Goal: Information Seeking & Learning: Find specific fact

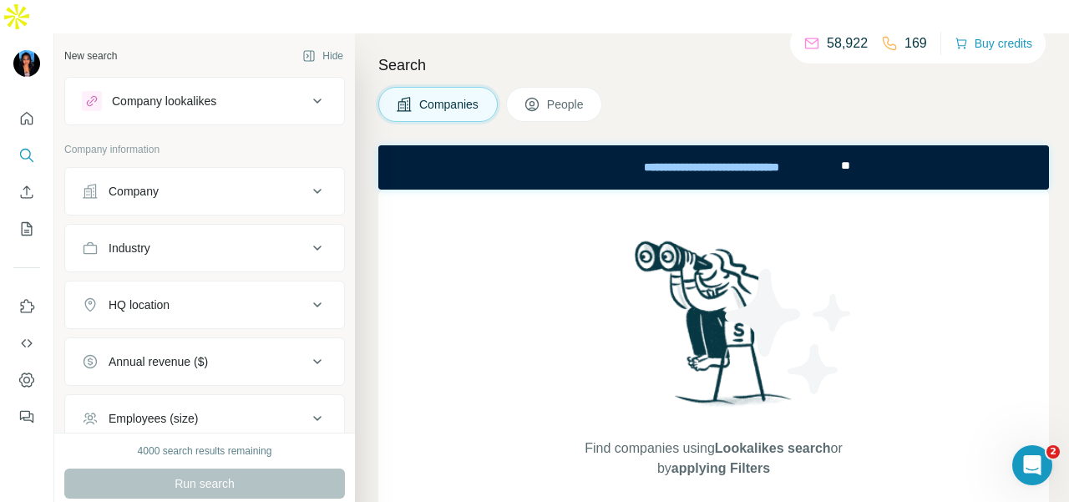
click at [221, 240] on div "Industry" at bounding box center [195, 248] width 226 height 17
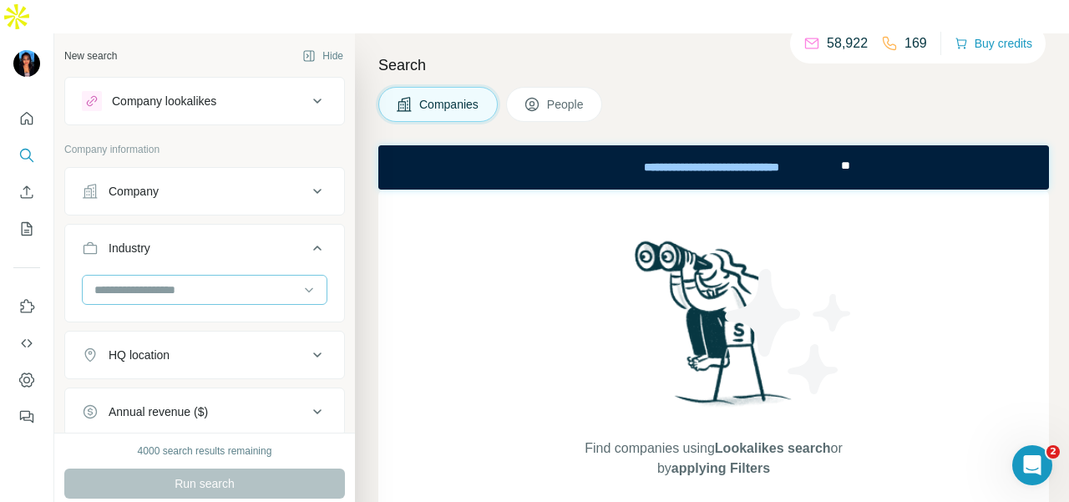
drag, startPoint x: 225, startPoint y: 256, endPoint x: 224, endPoint y: 265, distance: 8.4
click at [224, 281] on input at bounding box center [196, 290] width 206 height 18
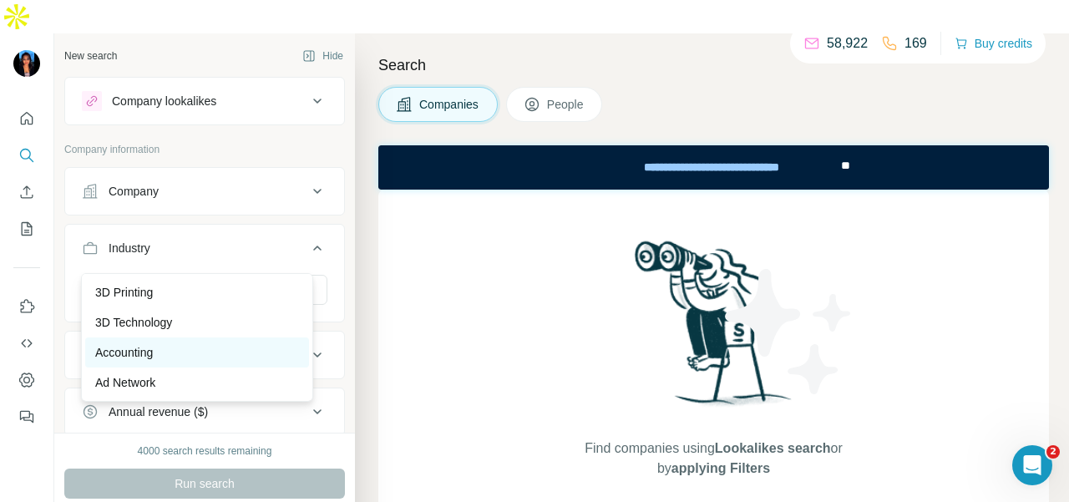
click at [192, 345] on div "Accounting" at bounding box center [197, 352] width 204 height 17
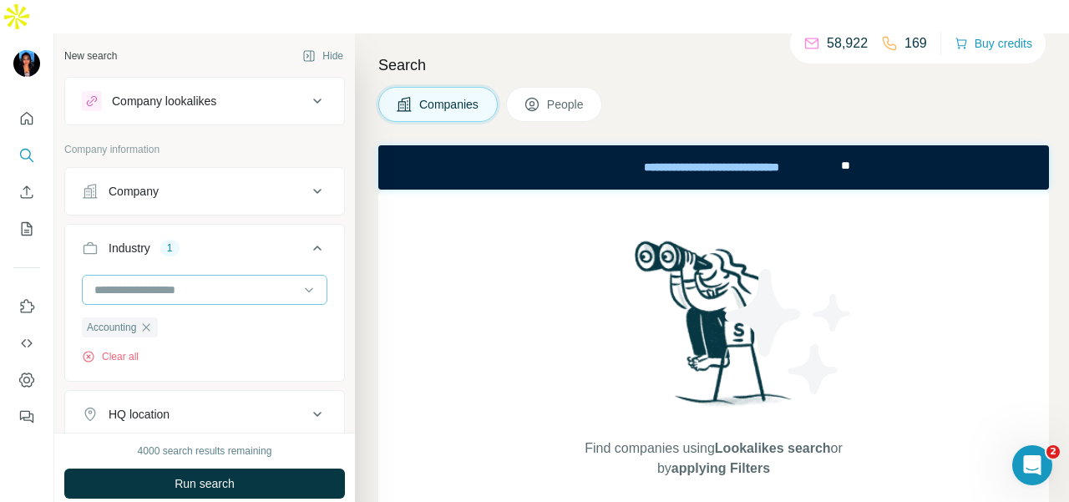
click at [200, 281] on input at bounding box center [196, 290] width 206 height 18
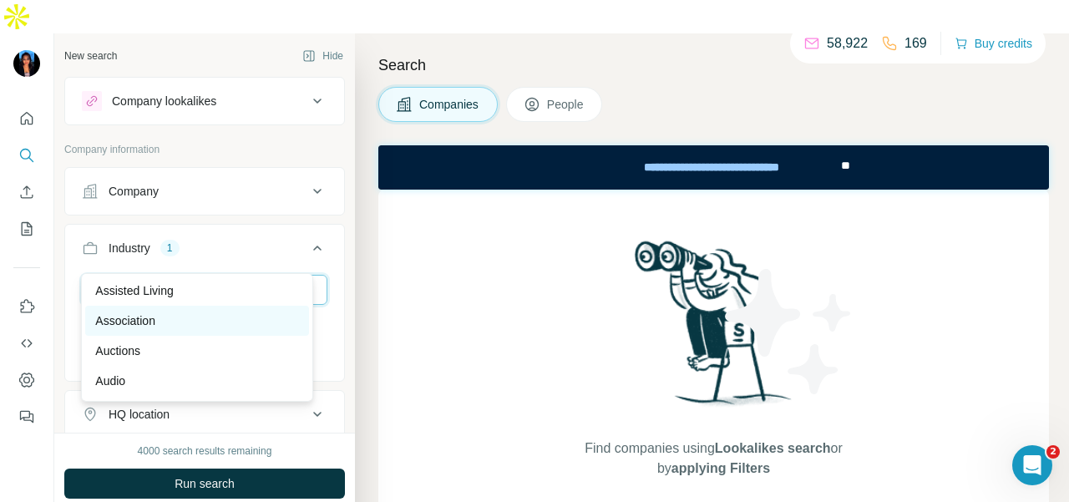
scroll to position [919, 0]
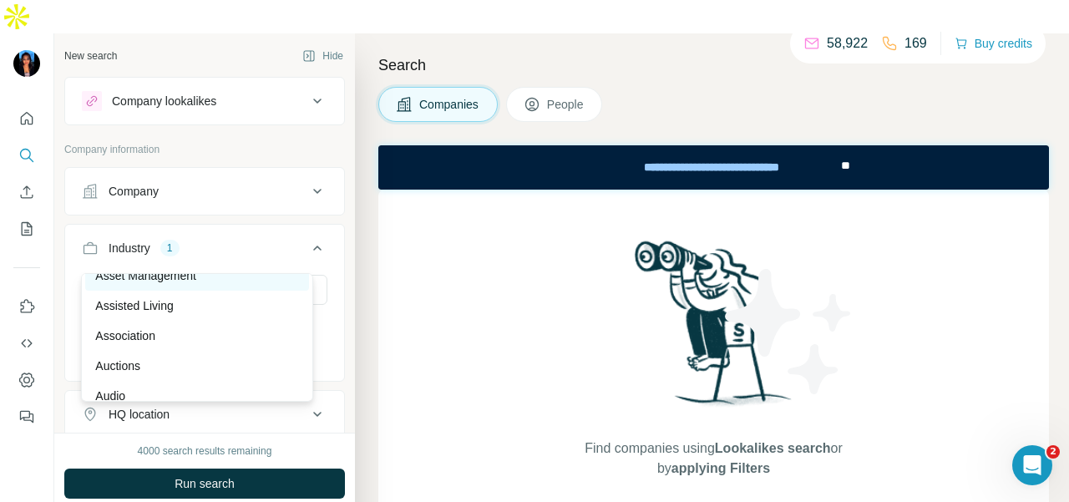
click at [202, 284] on div "Asset Management" at bounding box center [197, 275] width 204 height 17
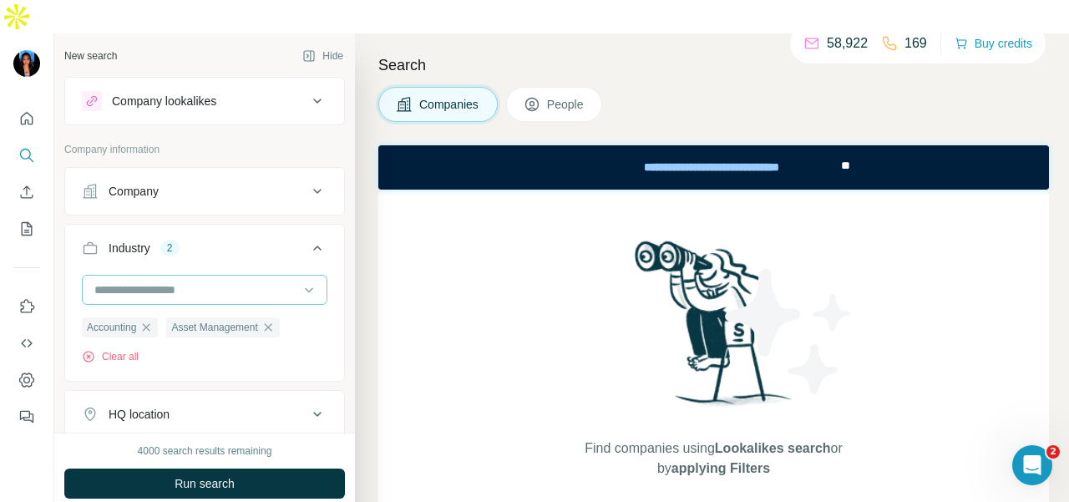
click at [225, 281] on input at bounding box center [196, 290] width 206 height 18
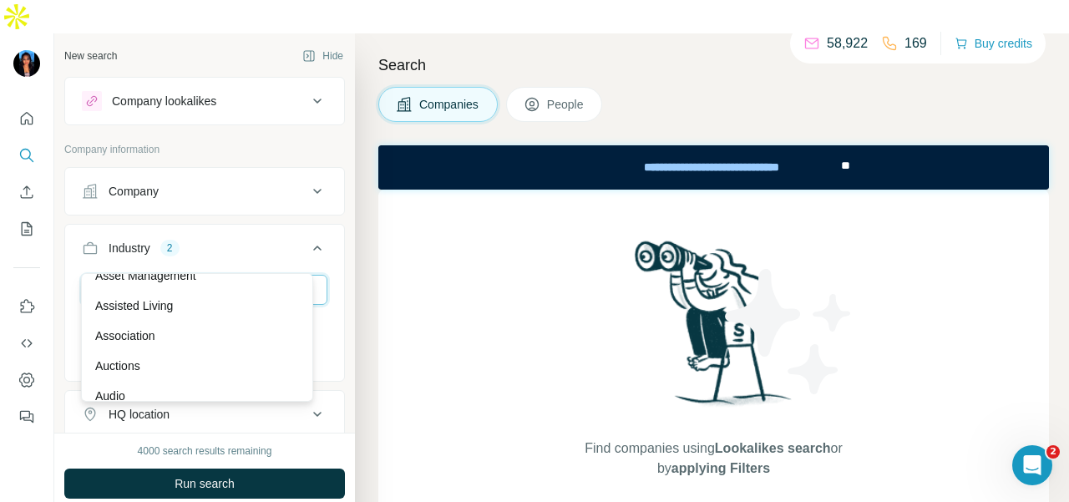
scroll to position [1420, 0]
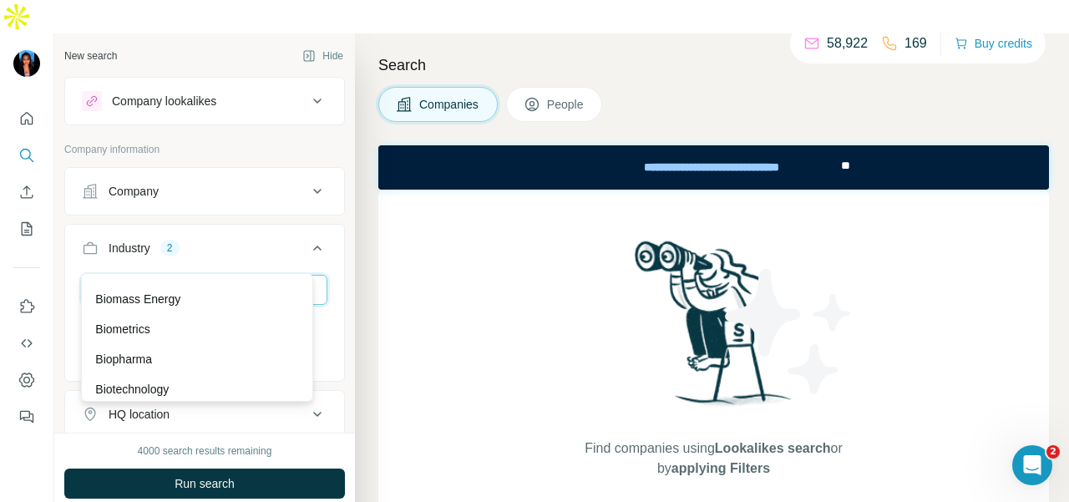
scroll to position [1420, 0]
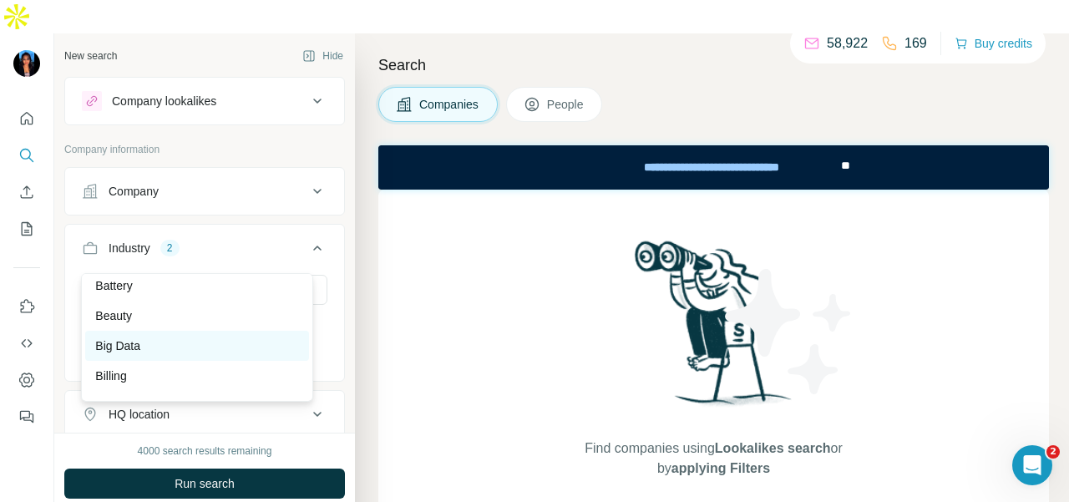
click at [202, 354] on div "Big Data" at bounding box center [197, 346] width 204 height 17
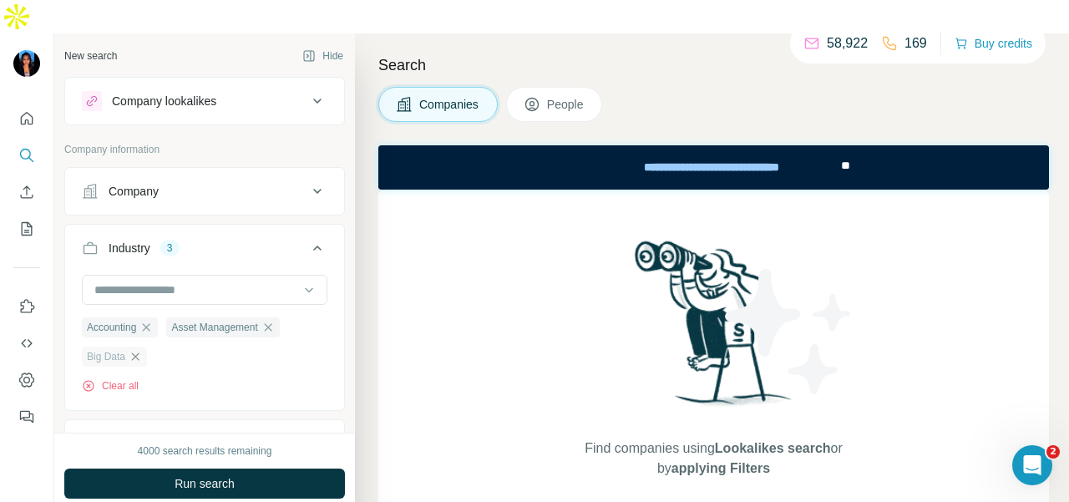
click at [135, 350] on icon "button" at bounding box center [135, 356] width 13 height 13
click at [202, 277] on div "Accounting Asset Management Clear all" at bounding box center [205, 319] width 246 height 89
click at [206, 281] on input at bounding box center [196, 290] width 206 height 18
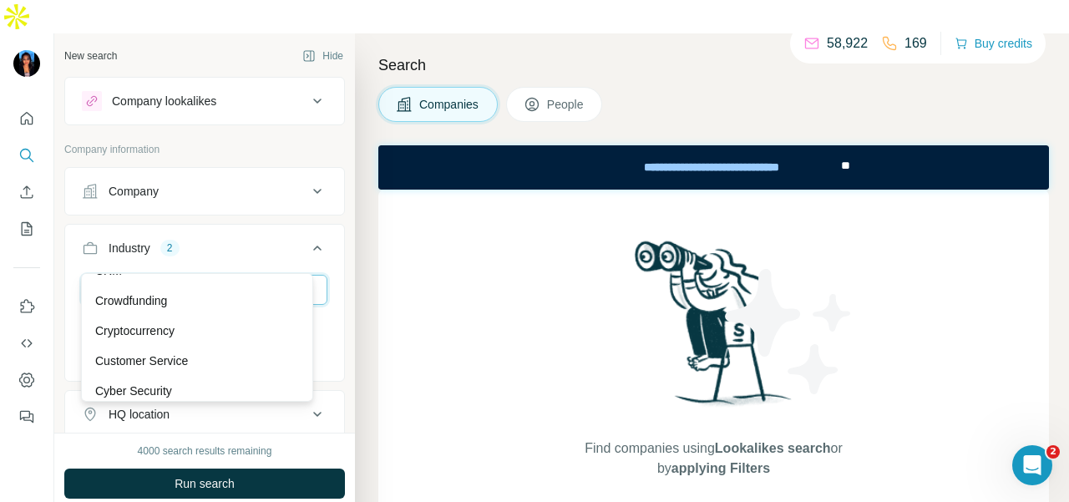
scroll to position [4177, 0]
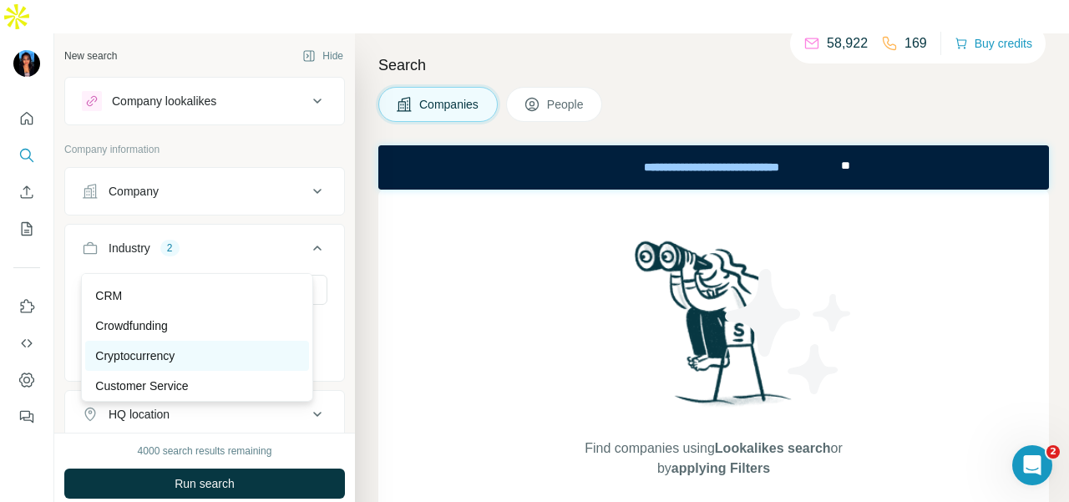
click at [222, 364] on div "Cryptocurrency" at bounding box center [197, 356] width 204 height 17
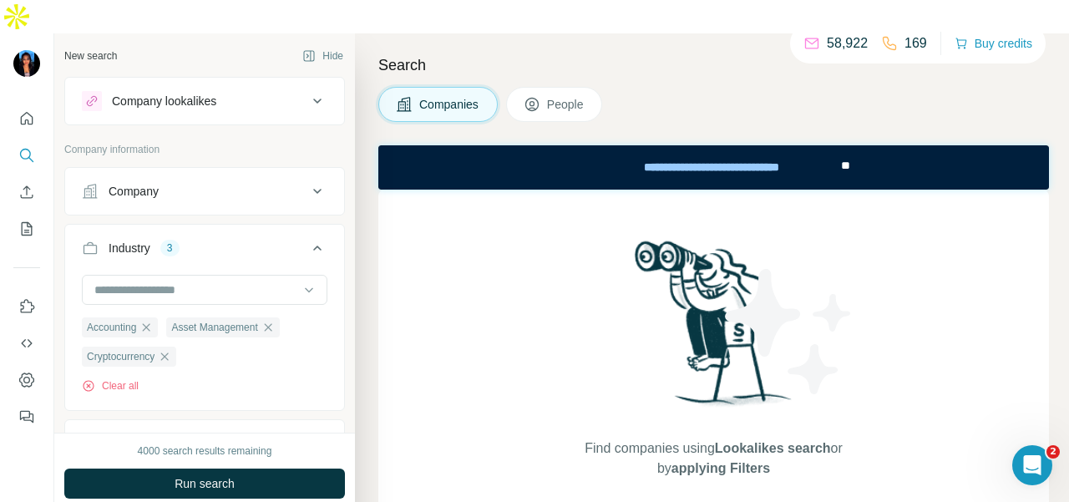
scroll to position [167, 0]
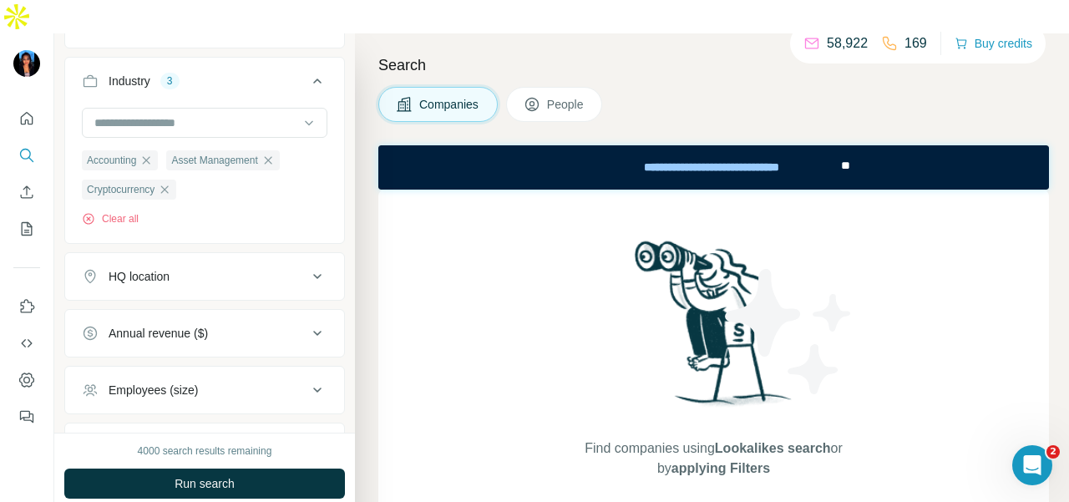
click at [194, 268] on div "HQ location" at bounding box center [195, 276] width 226 height 17
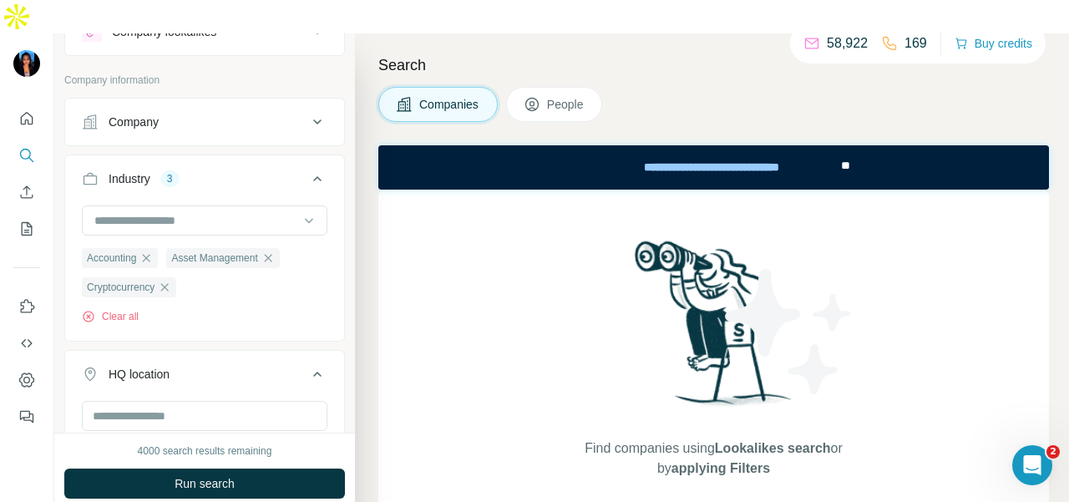
scroll to position [20, 0]
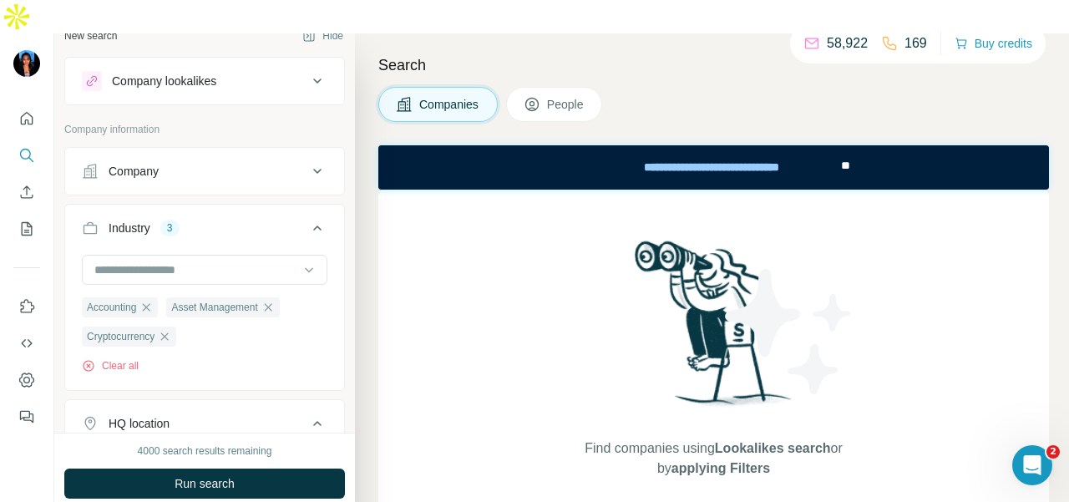
click at [578, 96] on span "People" at bounding box center [566, 104] width 38 height 17
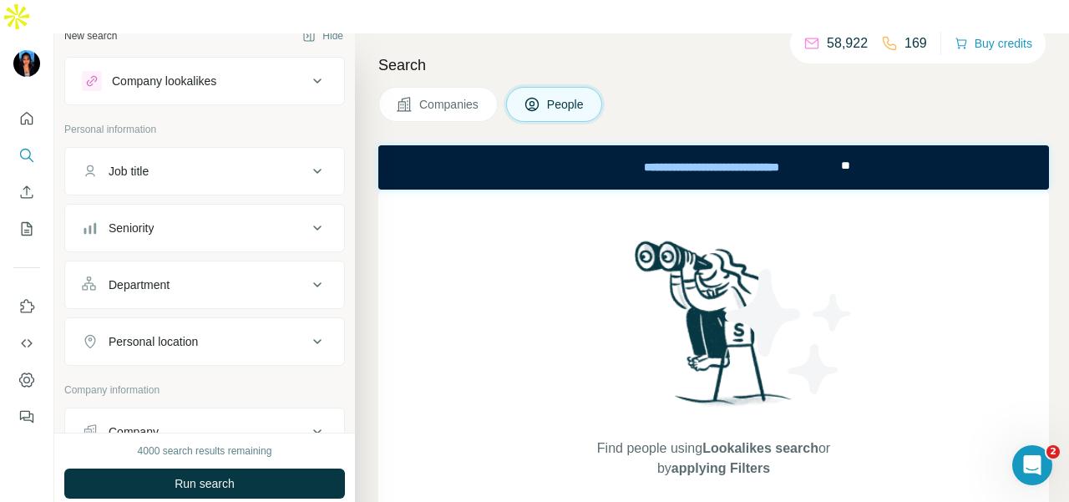
click at [190, 277] on div "Department" at bounding box center [195, 285] width 226 height 17
click at [192, 312] on div at bounding box center [196, 326] width 206 height 28
type input "*"
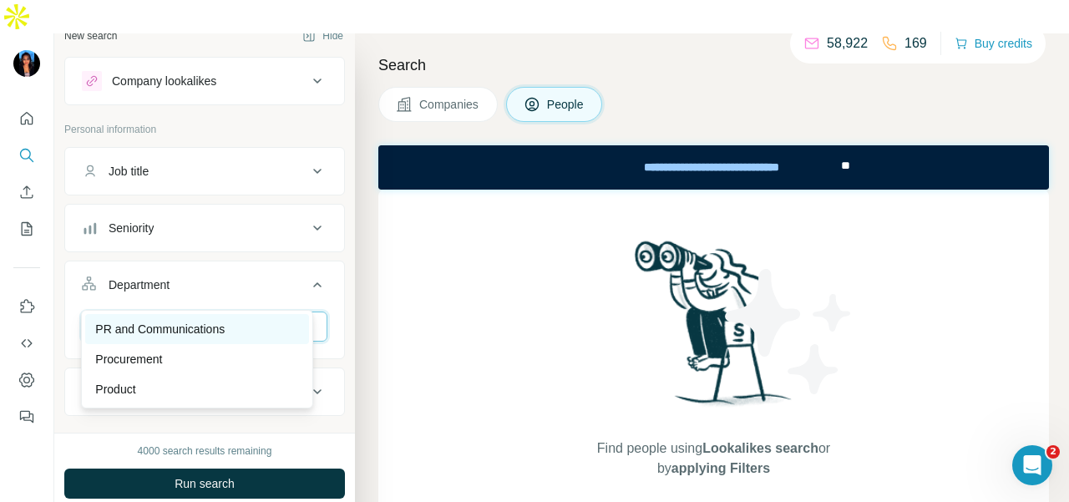
type input "**"
click at [249, 330] on div "PR and Communications" at bounding box center [197, 329] width 204 height 17
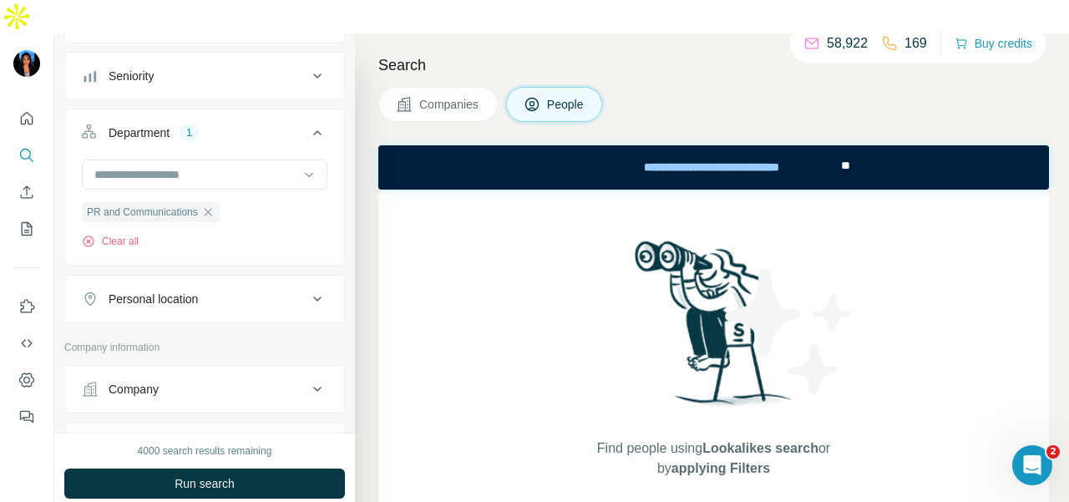
scroll to position [271, 0]
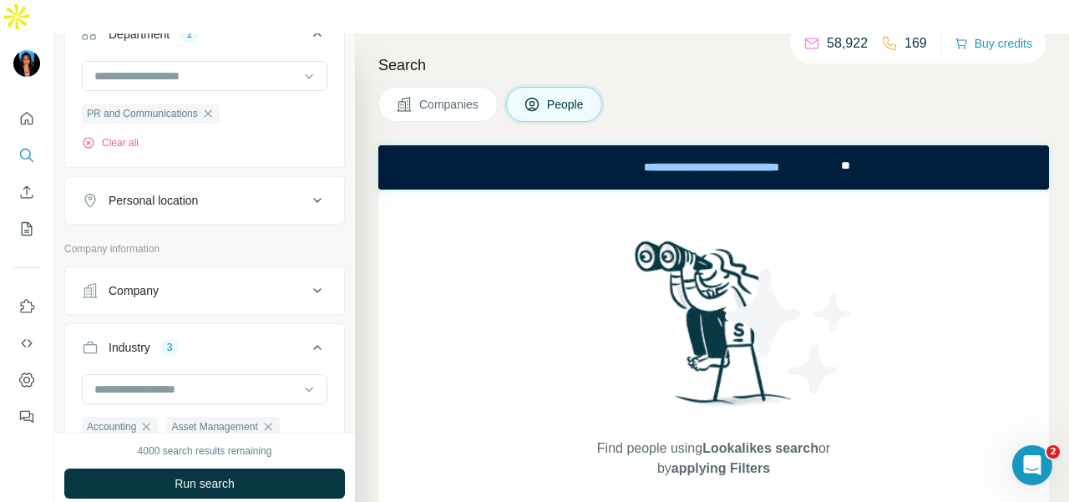
drag, startPoint x: 241, startPoint y: 153, endPoint x: 200, endPoint y: 245, distance: 100.9
click at [240, 180] on button "Personal location" at bounding box center [204, 200] width 279 height 40
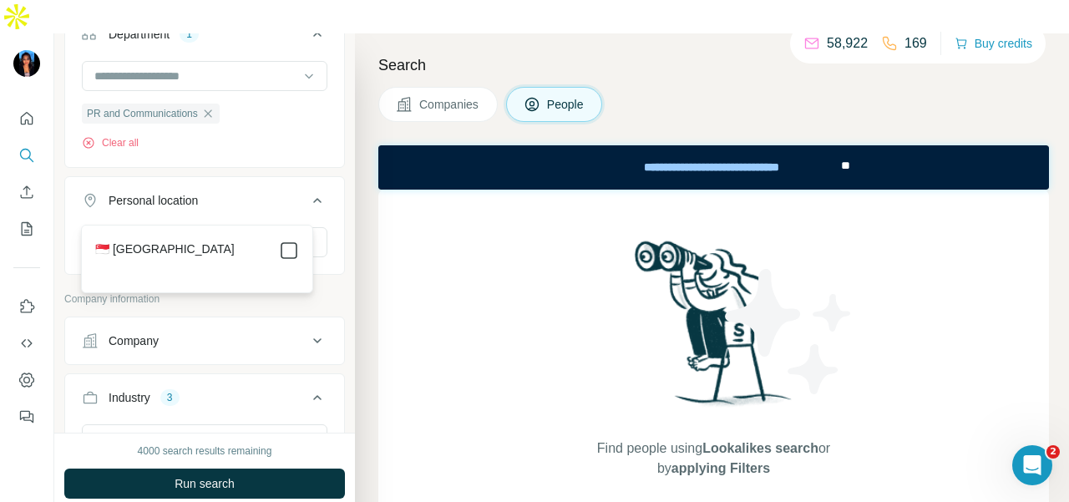
type input "*********"
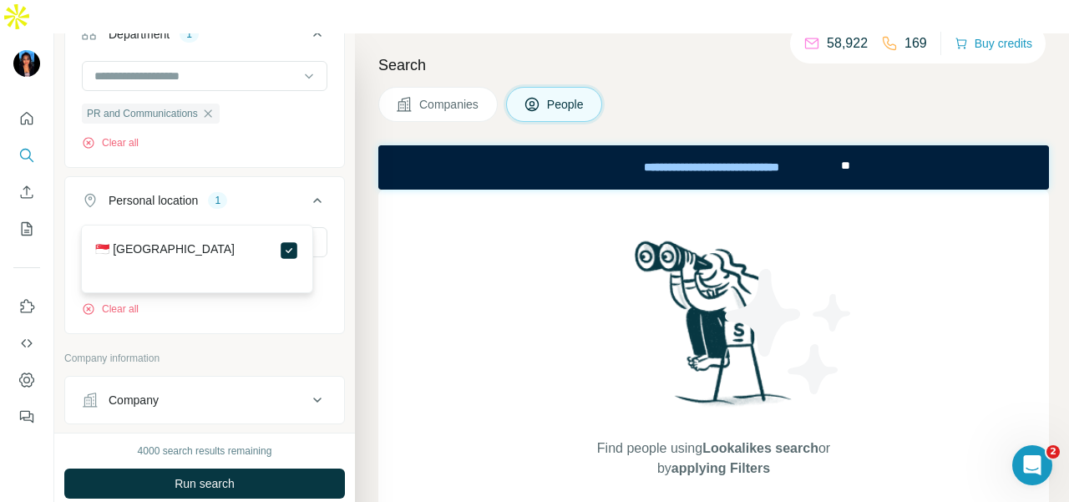
click at [322, 227] on div "********* Singapore Clear all" at bounding box center [204, 278] width 279 height 103
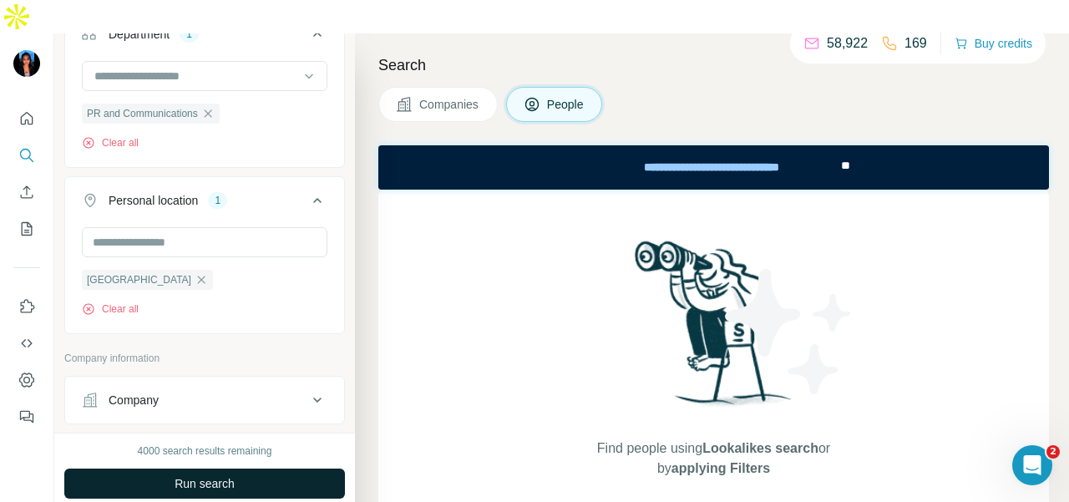
click at [241, 469] on button "Run search" at bounding box center [204, 484] width 281 height 30
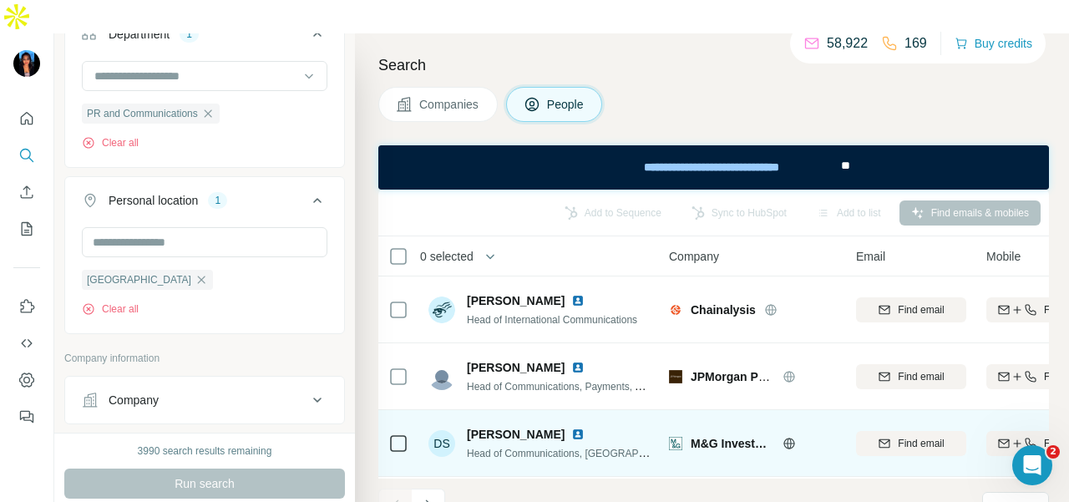
scroll to position [418, 0]
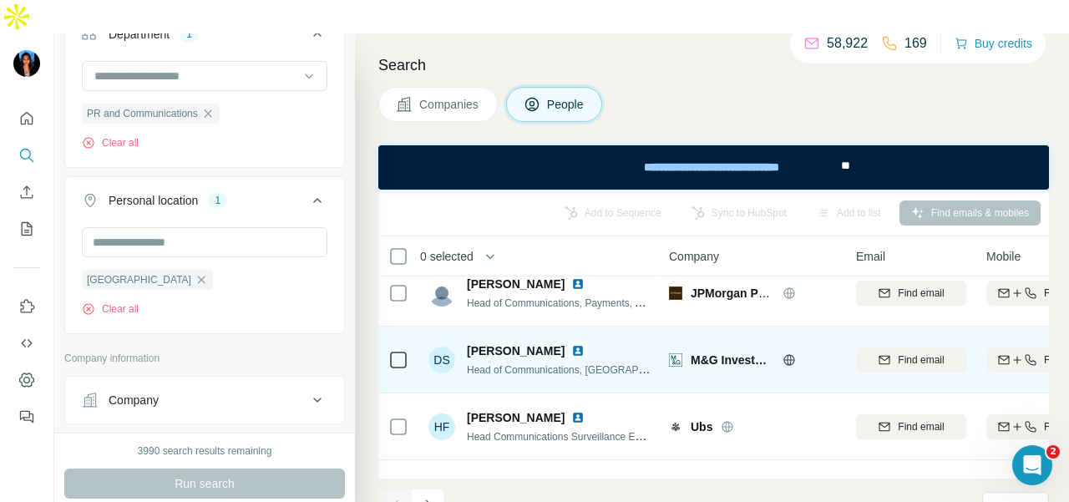
click at [571, 344] on img at bounding box center [577, 350] width 13 height 13
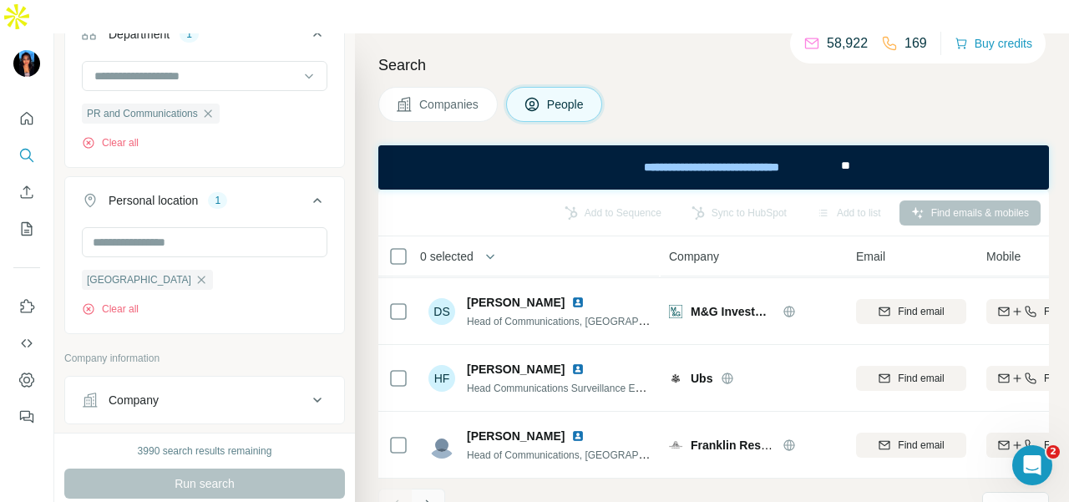
click at [429, 497] on icon "Navigate to next page" at bounding box center [428, 505] width 17 height 17
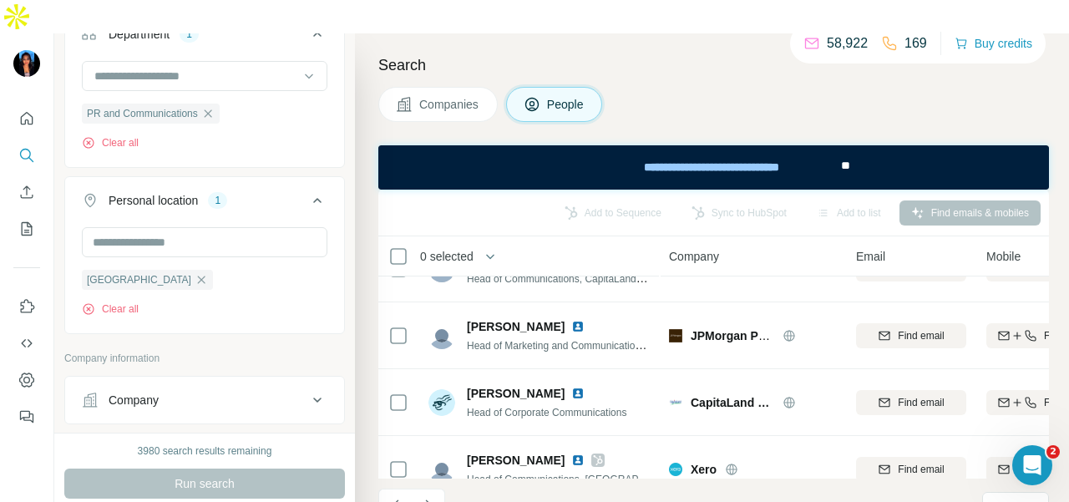
scroll to position [0, 0]
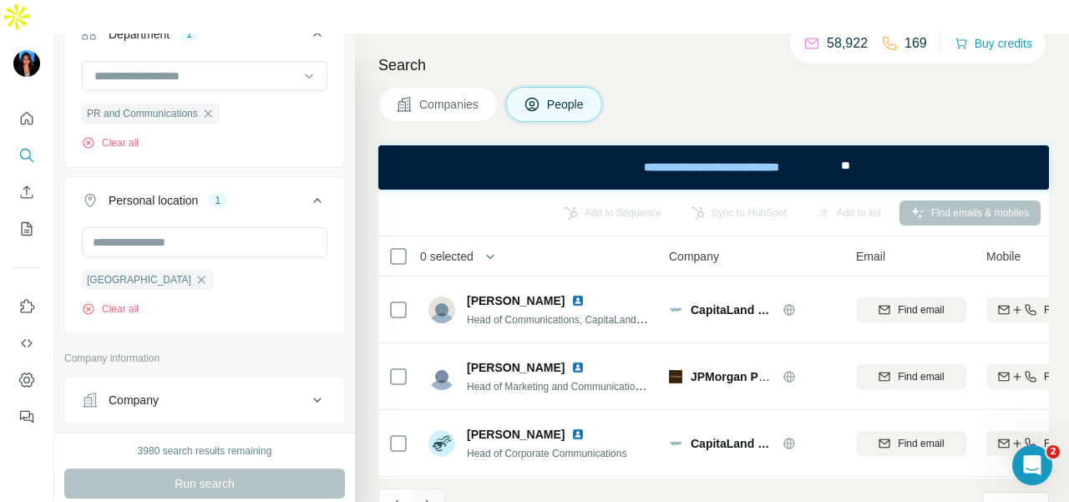
click at [439, 489] on button "Navigate to next page" at bounding box center [428, 505] width 33 height 33
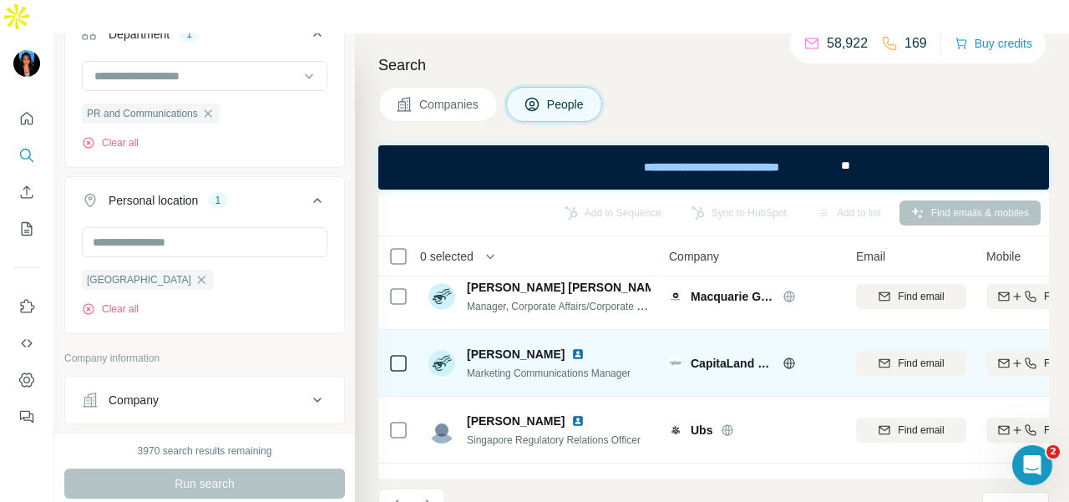
scroll to position [470, 0]
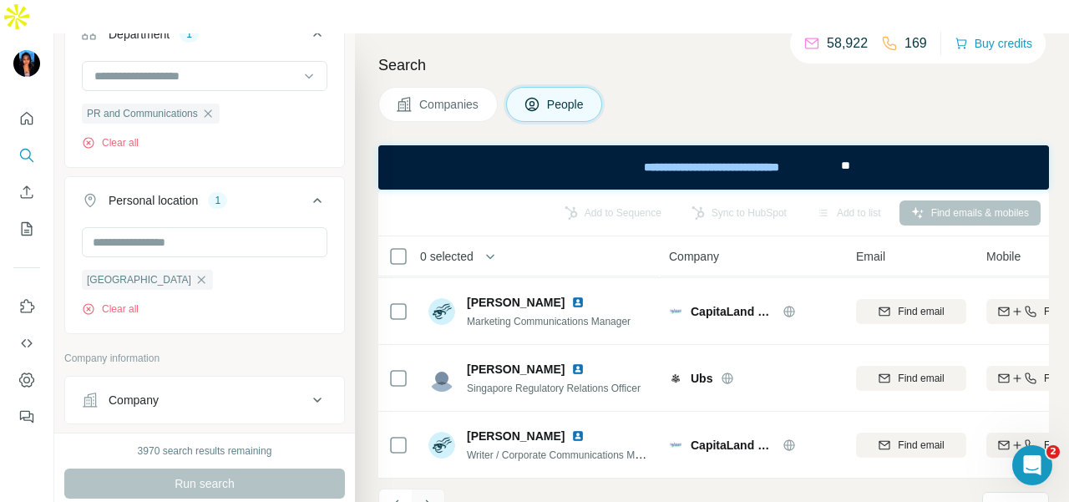
click at [440, 489] on button "Navigate to next page" at bounding box center [428, 505] width 33 height 33
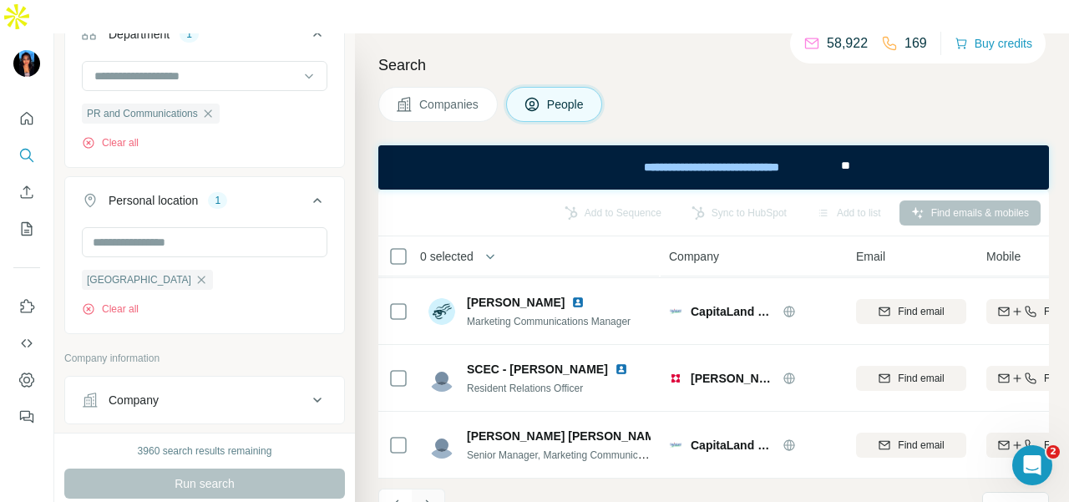
click at [432, 497] on icon "Navigate to next page" at bounding box center [428, 505] width 17 height 17
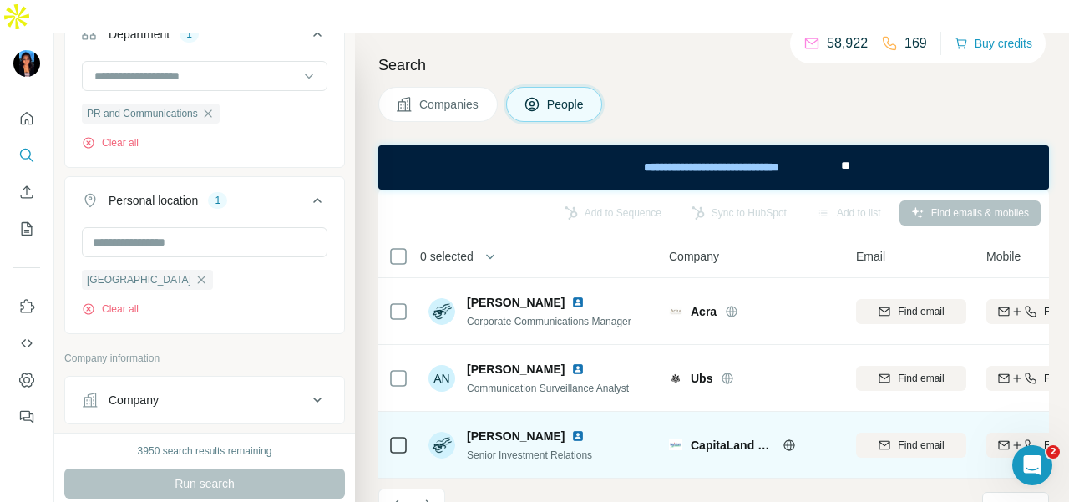
drag, startPoint x: 409, startPoint y: 480, endPoint x: 532, endPoint y: 398, distance: 147.6
click at [409, 489] on button "Navigate to previous page" at bounding box center [394, 505] width 33 height 33
click at [428, 497] on icon "Navigate to next page" at bounding box center [428, 505] width 17 height 17
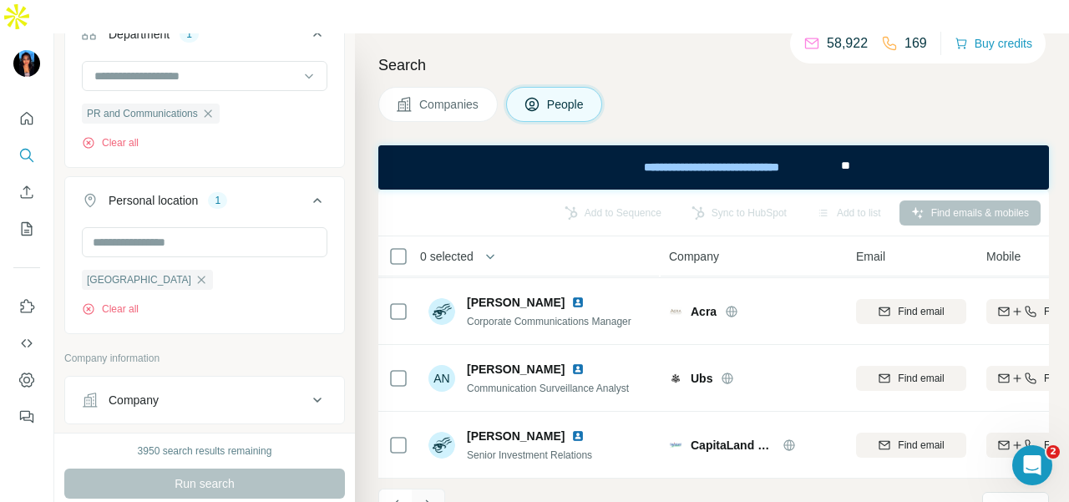
click at [429, 497] on icon "Navigate to next page" at bounding box center [428, 505] width 17 height 17
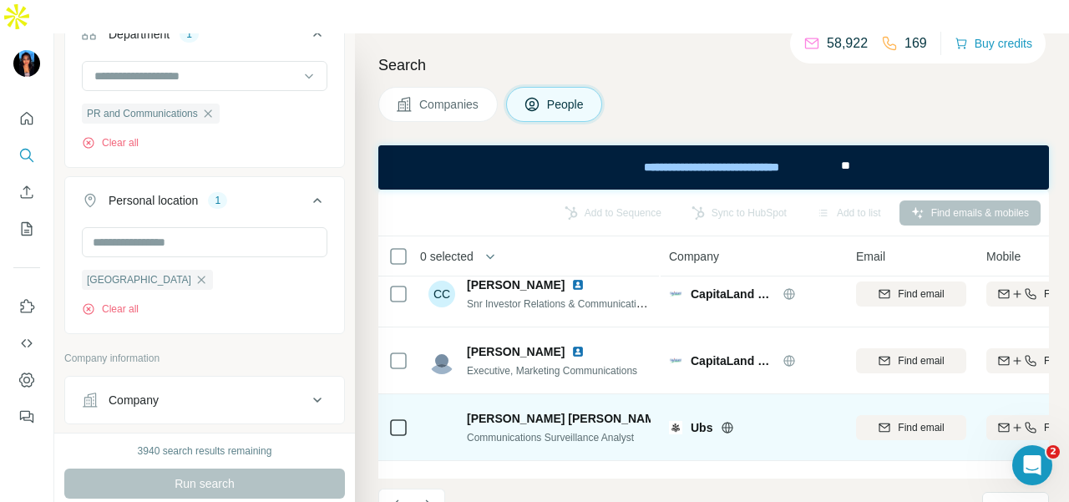
scroll to position [0, 0]
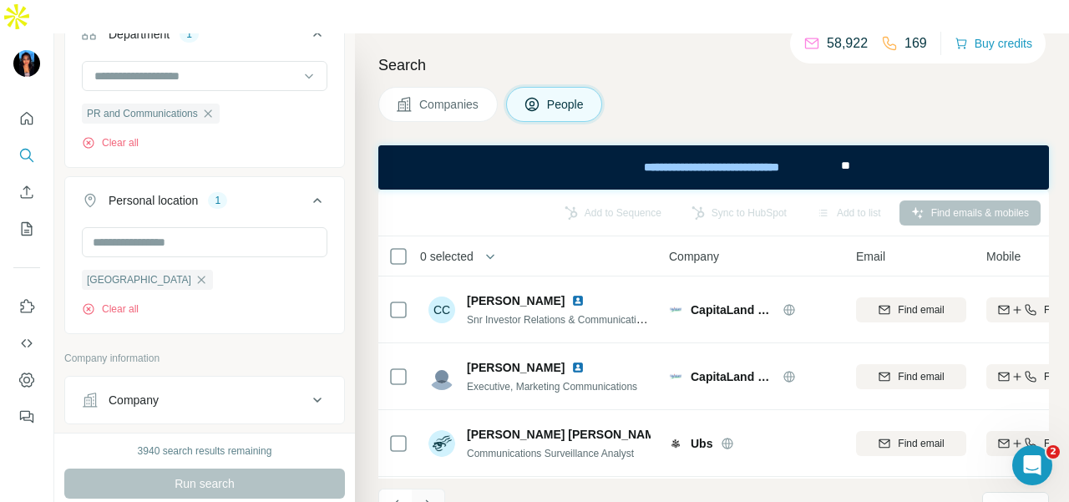
click at [429, 497] on icon "Navigate to next page" at bounding box center [428, 505] width 17 height 17
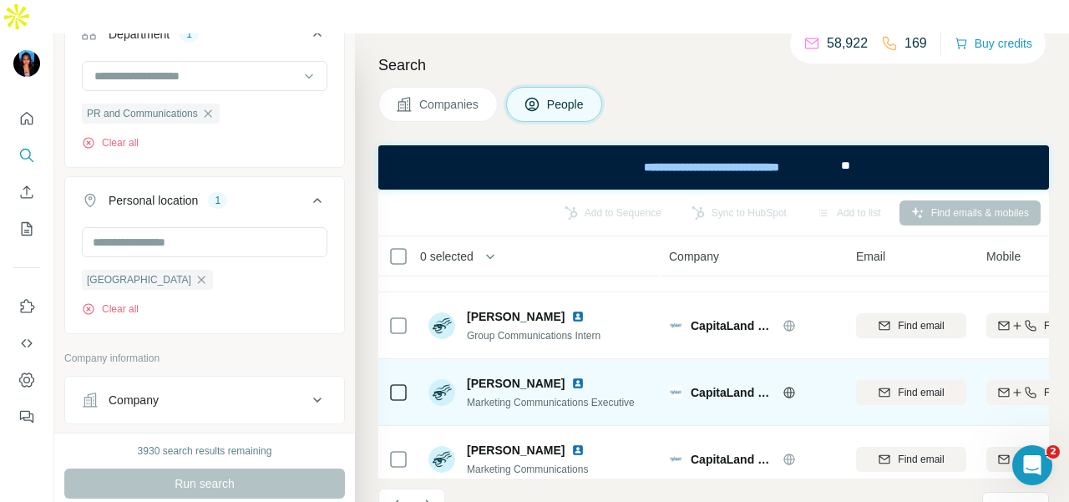
scroll to position [470, 0]
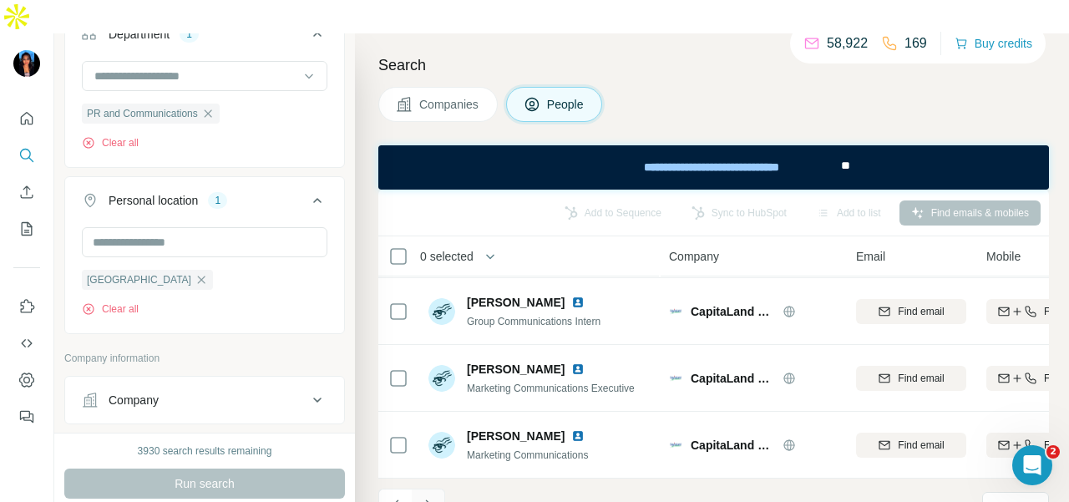
click at [428, 497] on icon "Navigate to next page" at bounding box center [428, 505] width 17 height 17
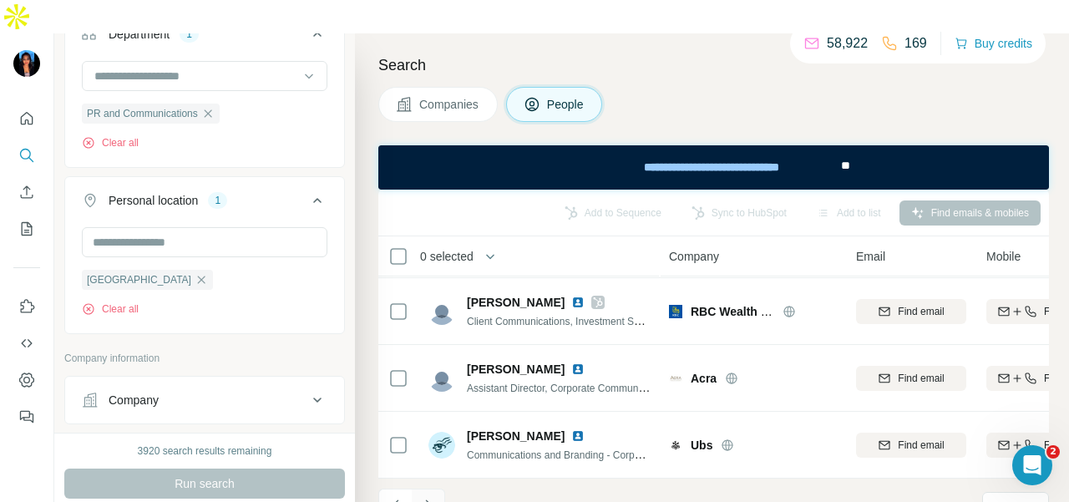
click at [423, 489] on button "Navigate to next page" at bounding box center [428, 505] width 33 height 33
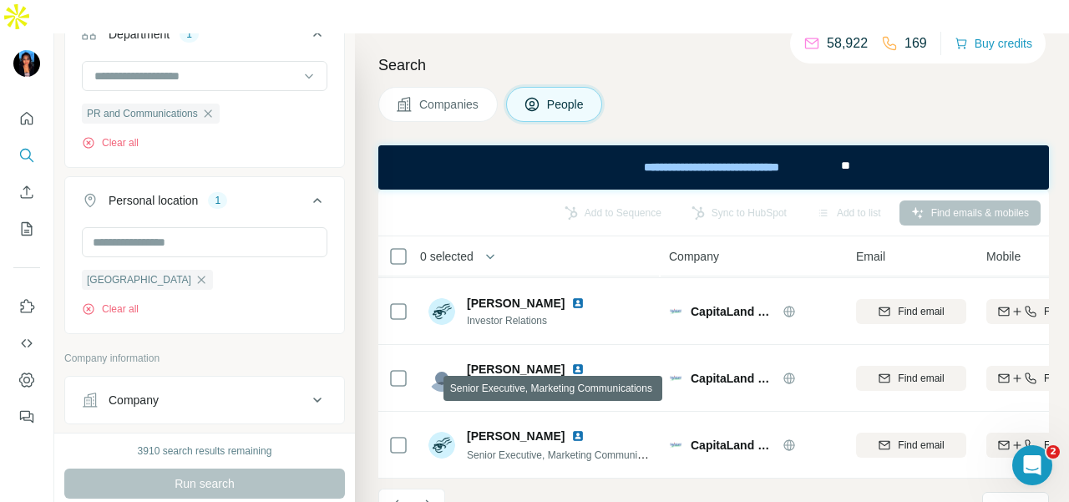
scroll to position [0, 0]
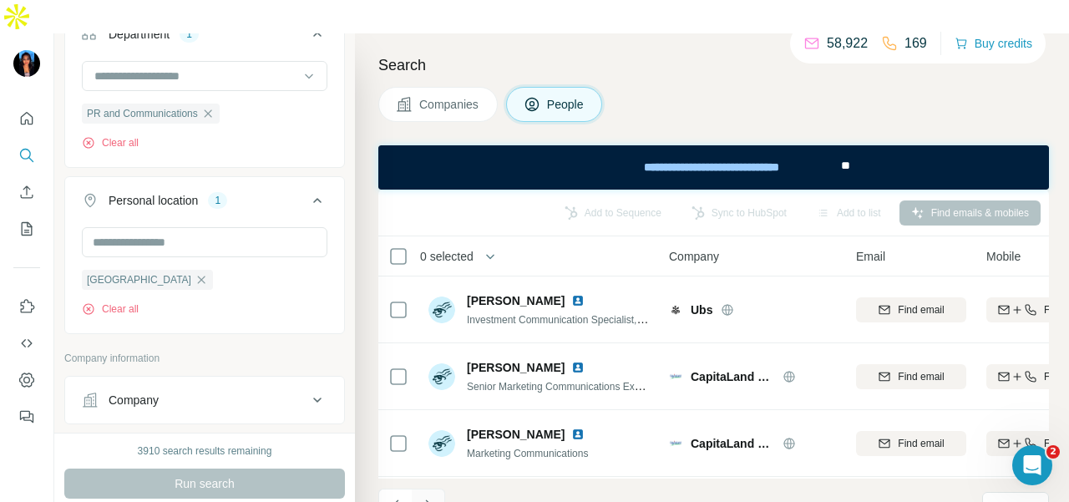
click at [429, 500] on icon "Navigate to next page" at bounding box center [428, 505] width 6 height 11
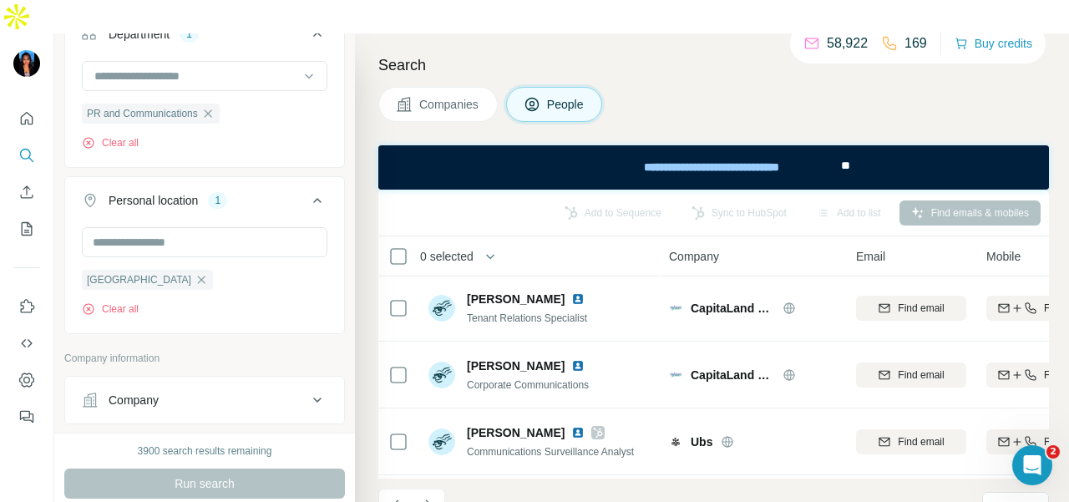
scroll to position [470, 0]
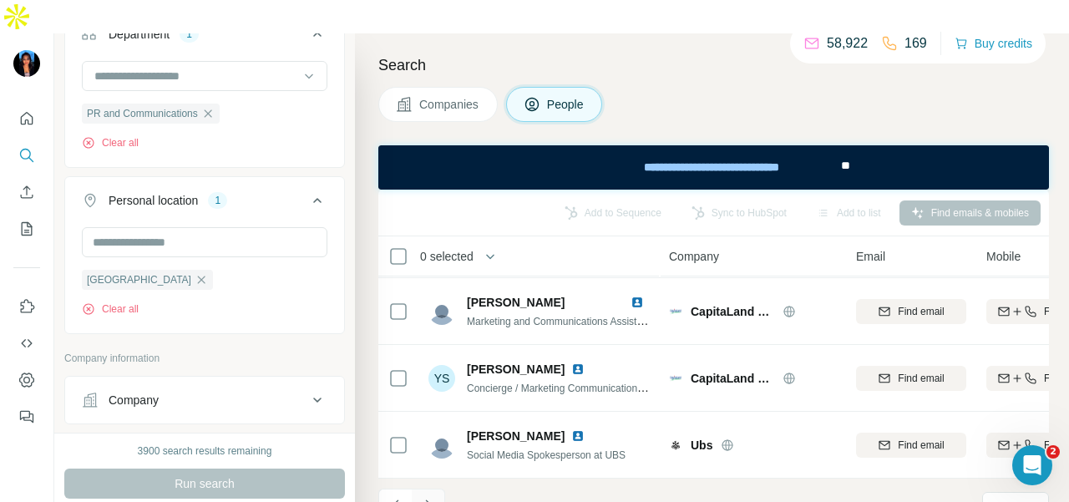
click at [430, 497] on icon "Navigate to next page" at bounding box center [428, 505] width 17 height 17
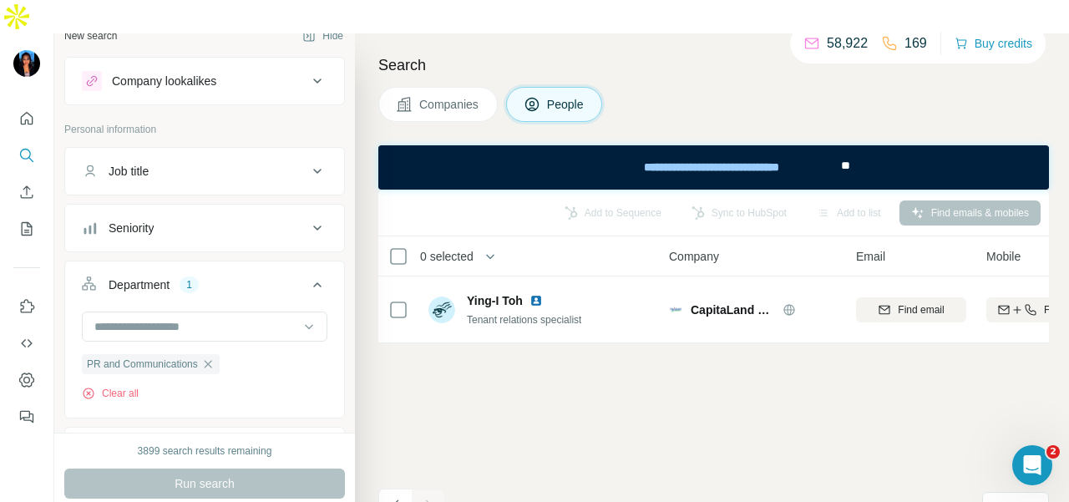
scroll to position [0, 0]
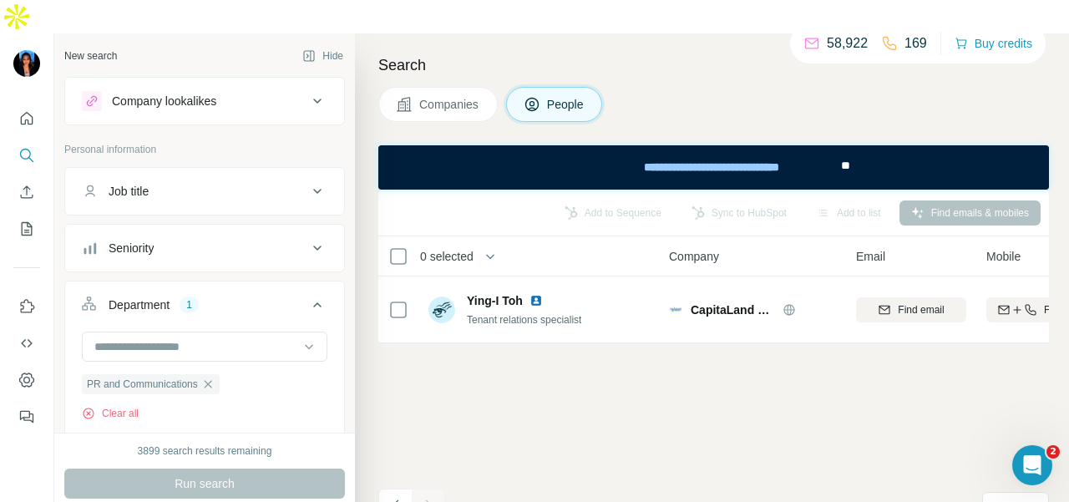
click at [216, 93] on div "Company lookalikes" at bounding box center [164, 101] width 104 height 17
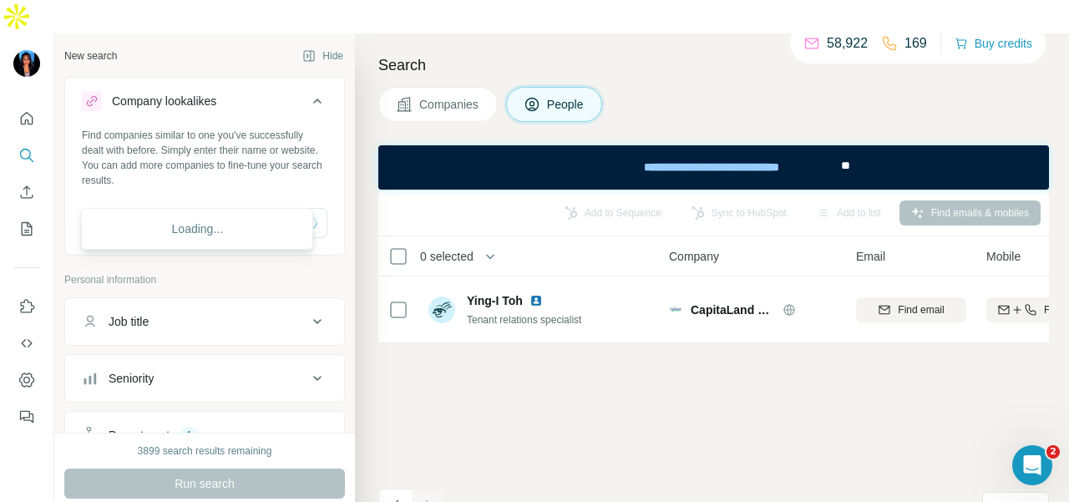
scroll to position [4177, 0]
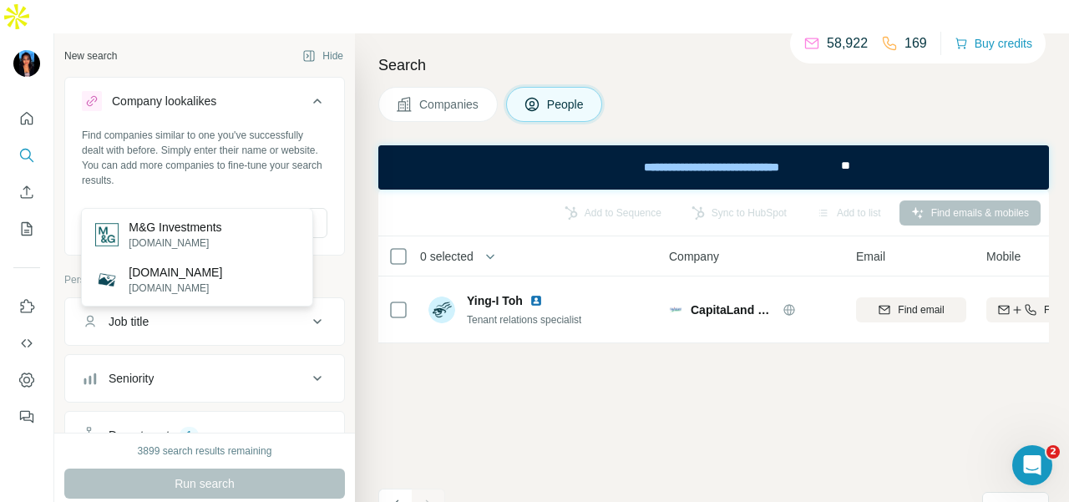
type input "**********"
click at [248, 231] on div "M&G Investments [DOMAIN_NAME]" at bounding box center [197, 234] width 224 height 45
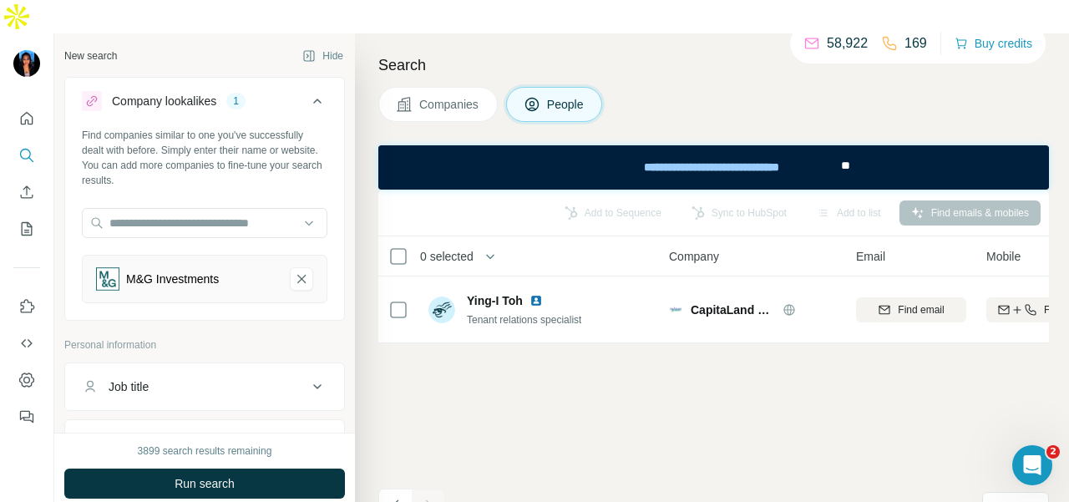
scroll to position [334, 0]
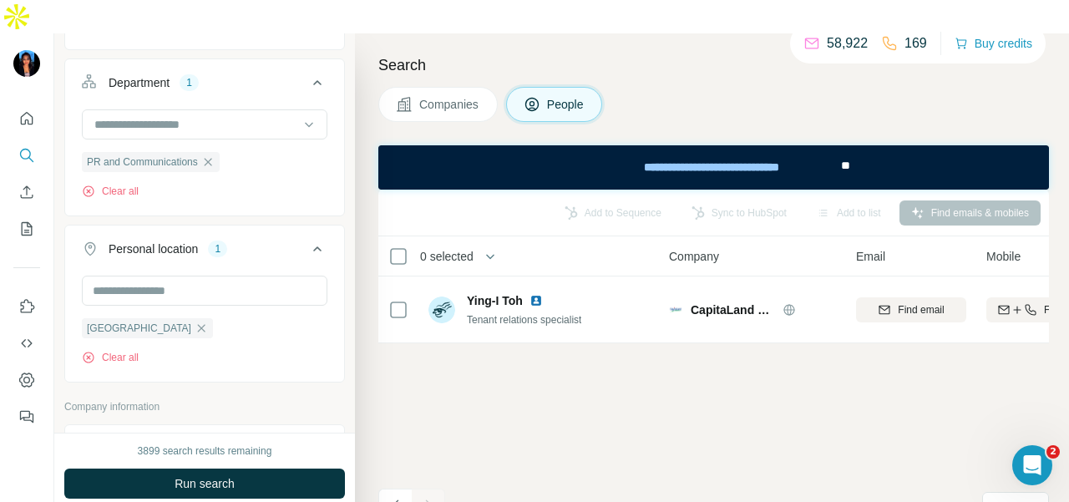
scroll to position [752, 0]
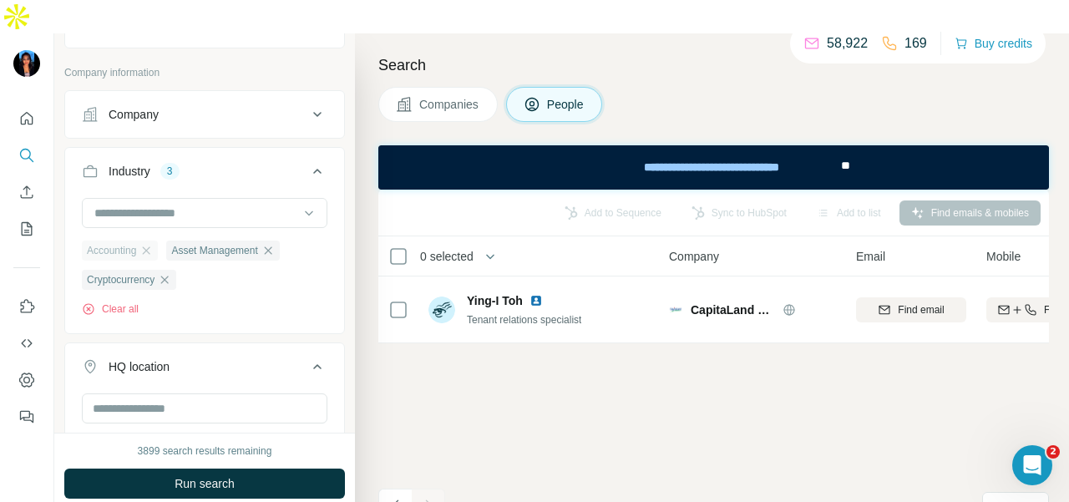
click at [157, 241] on div "Accounting" at bounding box center [120, 251] width 76 height 20
click at [274, 244] on icon "button" at bounding box center [267, 250] width 13 height 13
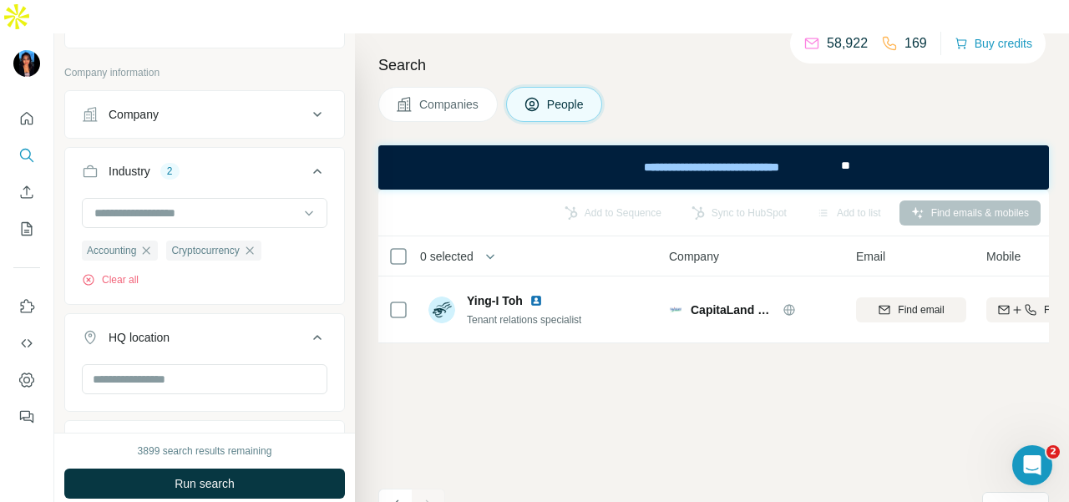
click at [153, 244] on icon "button" at bounding box center [146, 250] width 13 height 13
click at [239, 469] on button "Run search" at bounding box center [204, 484] width 281 height 30
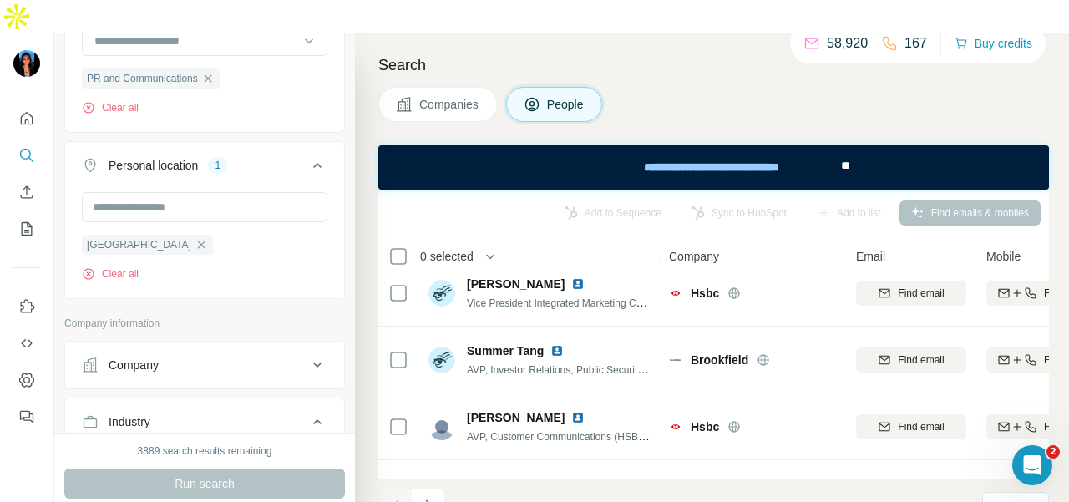
scroll to position [470, 0]
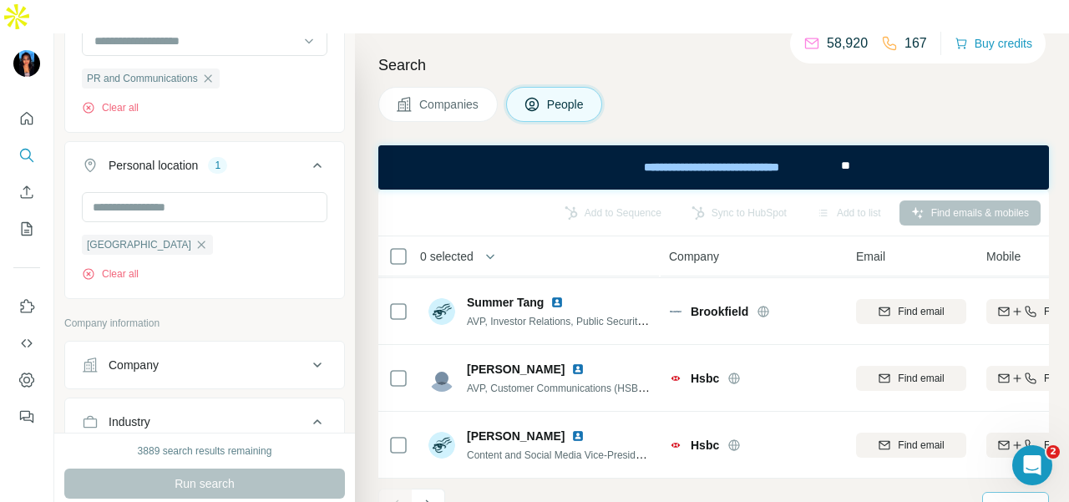
click at [989, 492] on div "10" at bounding box center [1015, 507] width 67 height 30
click at [1015, 351] on div "60" at bounding box center [1016, 346] width 38 height 17
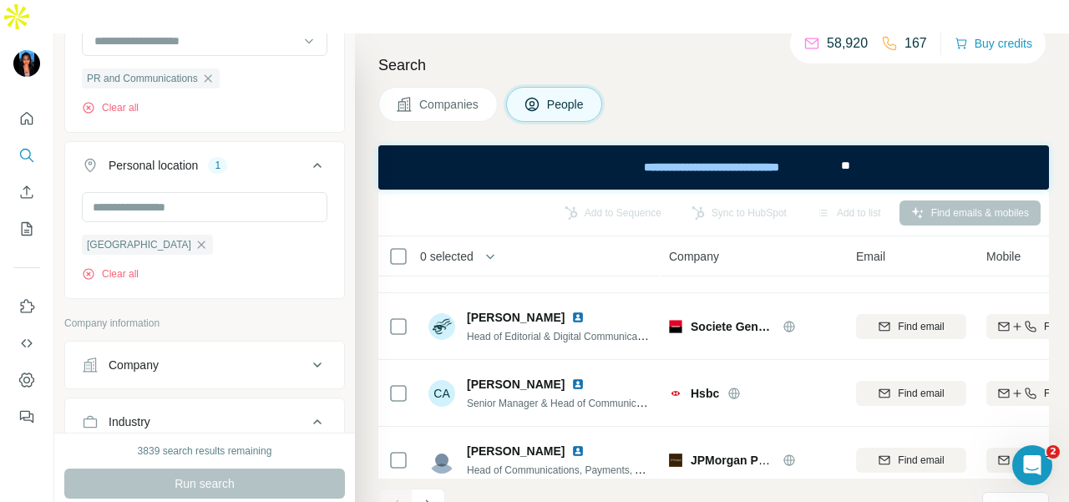
scroll to position [1337, 0]
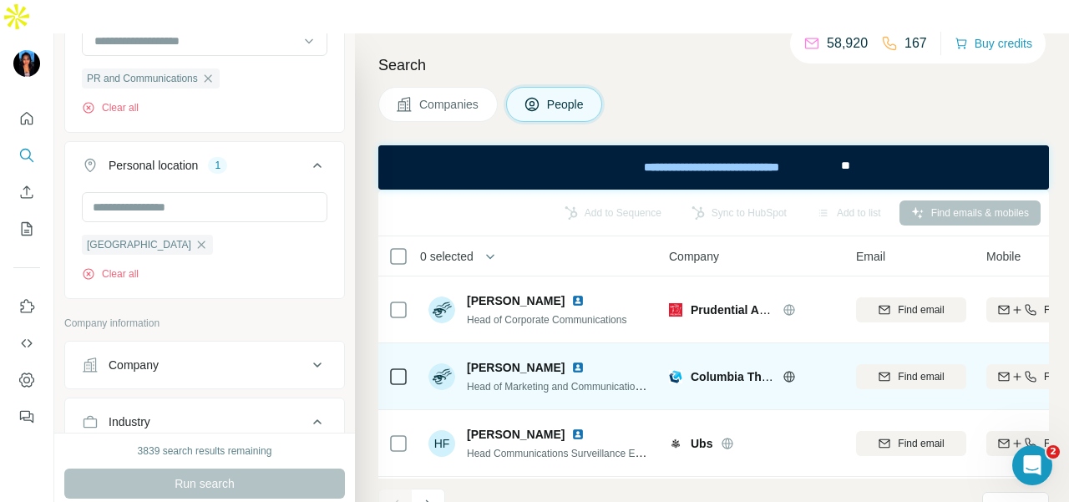
click at [571, 361] on img at bounding box center [577, 367] width 13 height 13
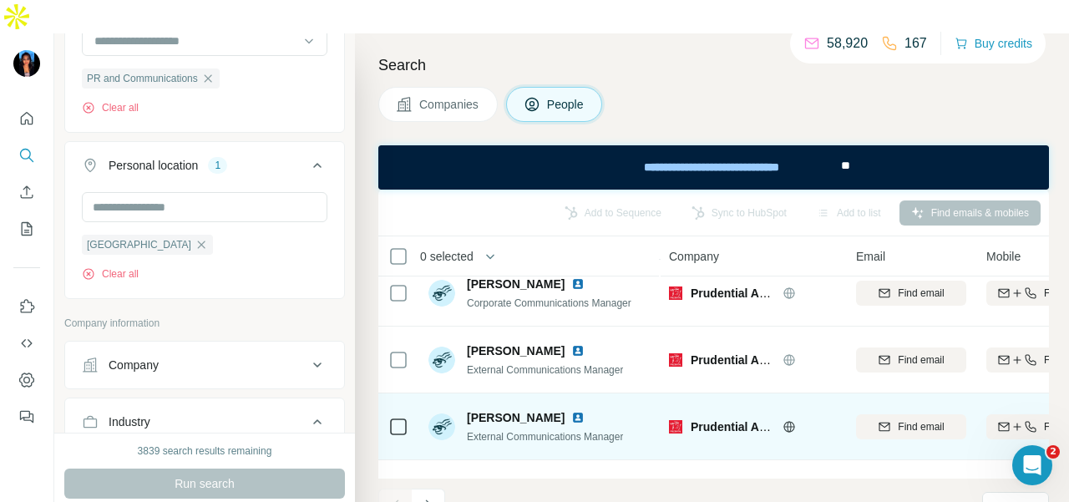
scroll to position [3812, 0]
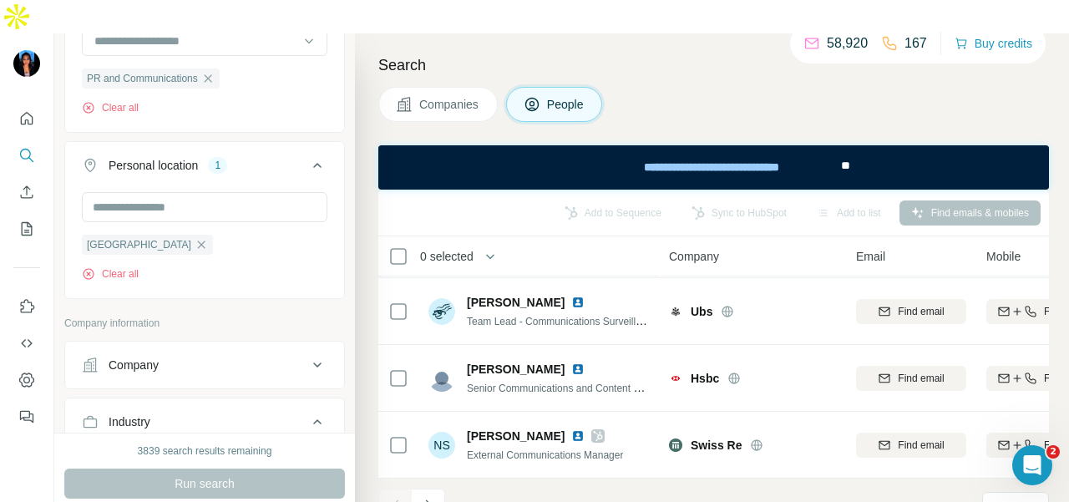
drag, startPoint x: 429, startPoint y: 474, endPoint x: 426, endPoint y: 463, distance: 11.4
click at [428, 497] on icon "Navigate to next page" at bounding box center [428, 505] width 17 height 17
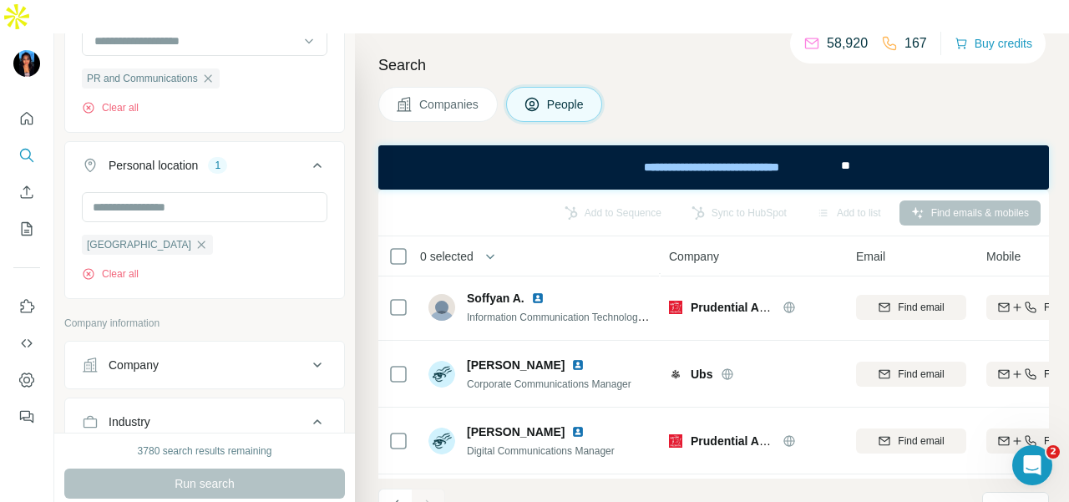
scroll to position [0, 0]
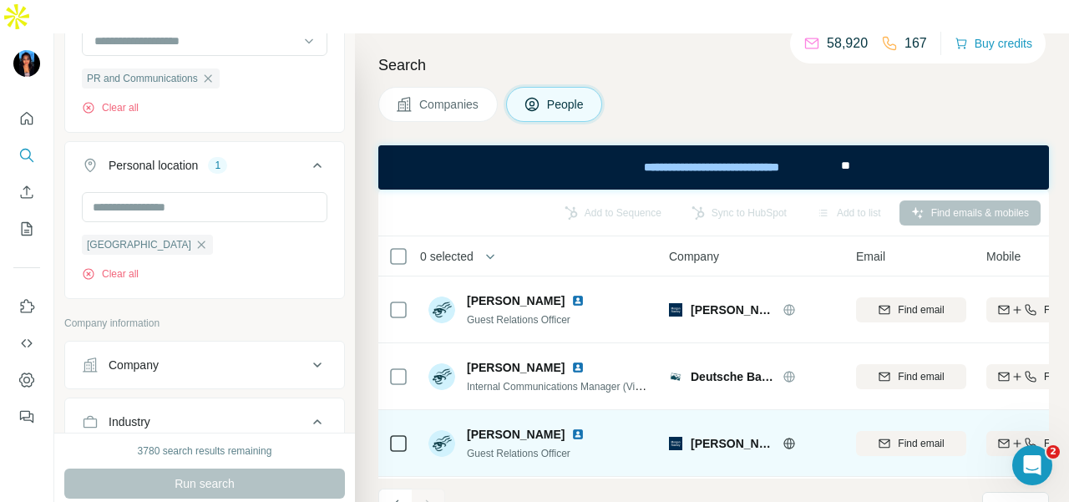
drag, startPoint x: 407, startPoint y: 467, endPoint x: 411, endPoint y: 420, distance: 47.0
click at [407, 489] on button "Navigate to previous page" at bounding box center [394, 505] width 33 height 33
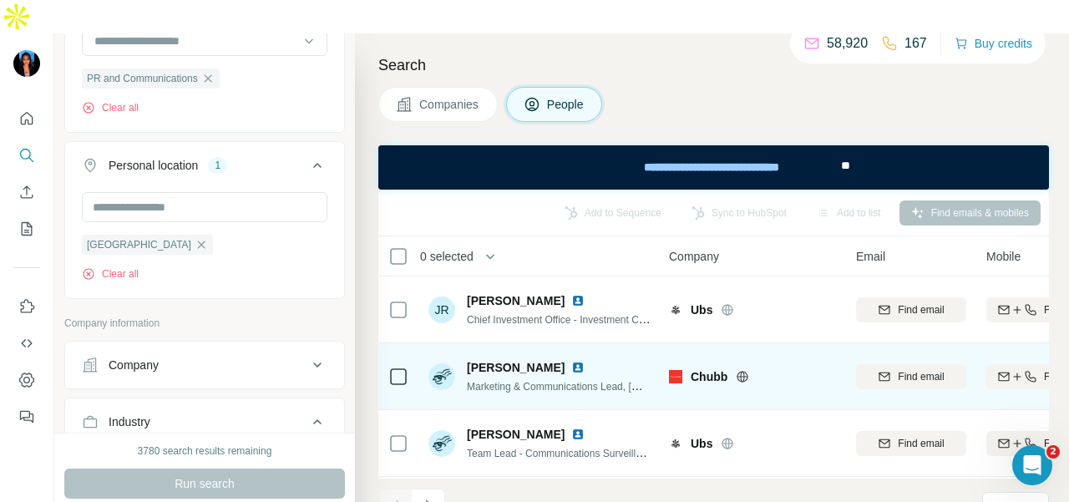
scroll to position [3812, 0]
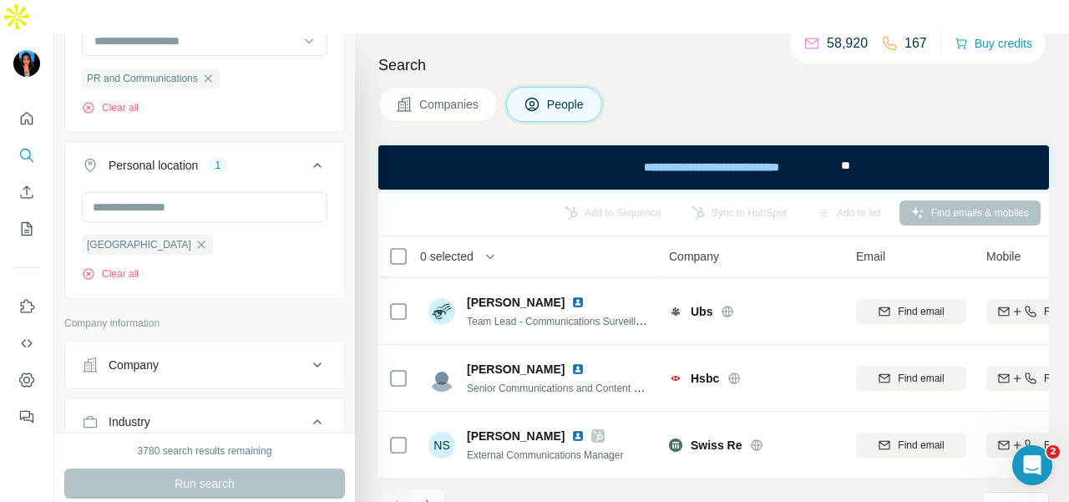
click at [434, 497] on icon "Navigate to next page" at bounding box center [428, 505] width 17 height 17
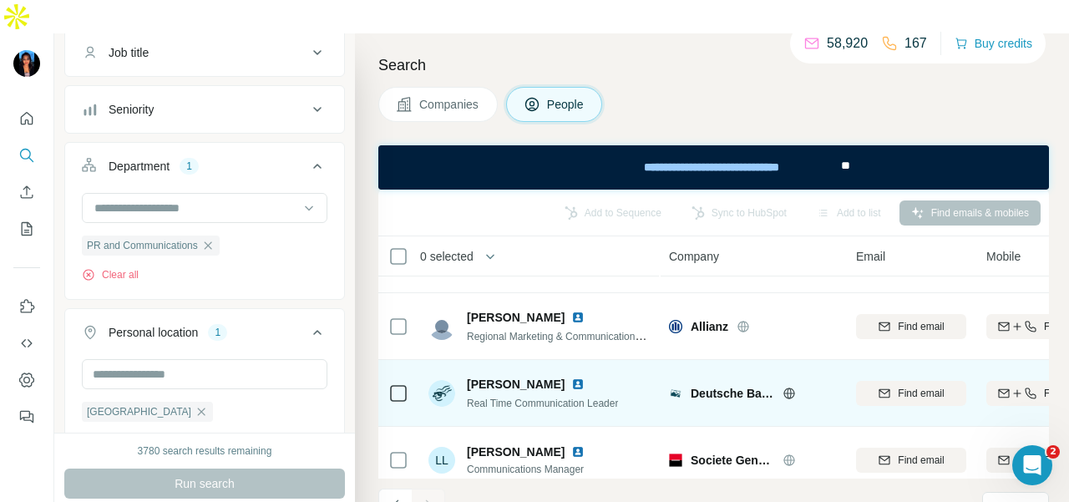
scroll to position [1086, 0]
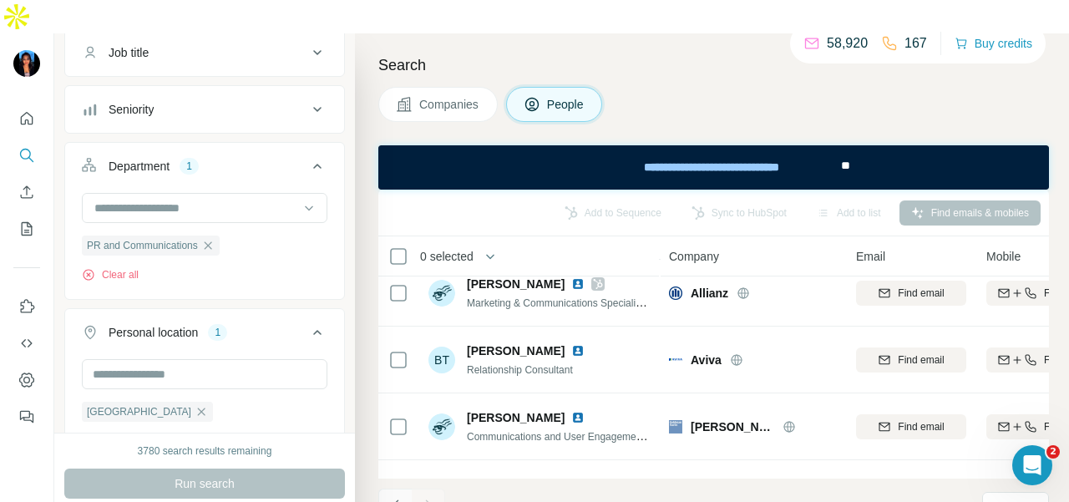
click at [398, 497] on icon "Navigate to previous page" at bounding box center [396, 505] width 17 height 17
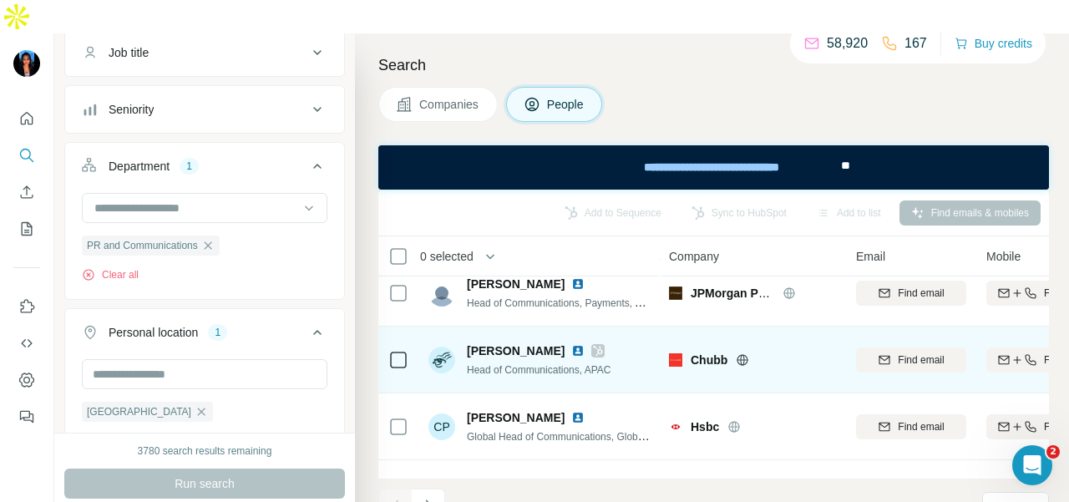
click at [422, 497] on icon "Navigate to next page" at bounding box center [428, 505] width 17 height 17
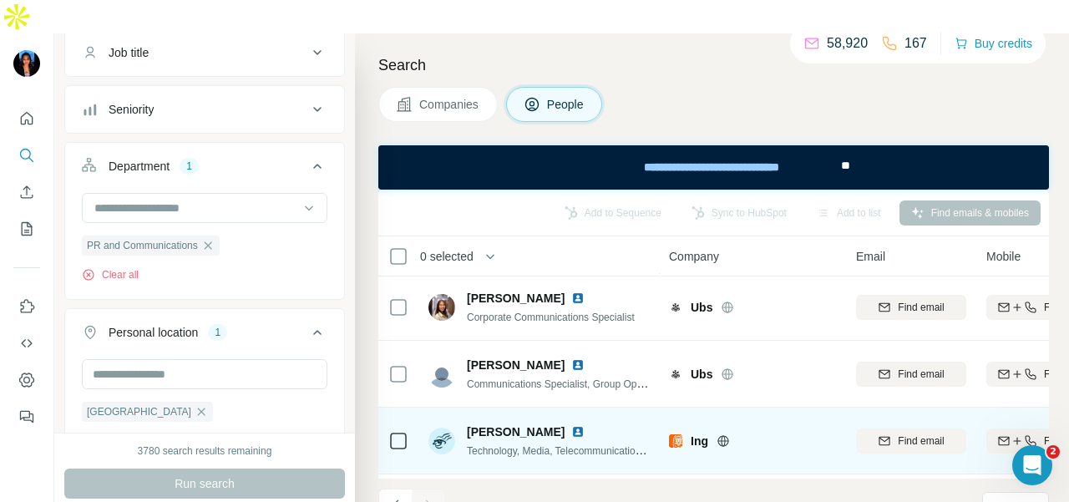
scroll to position [1155, 0]
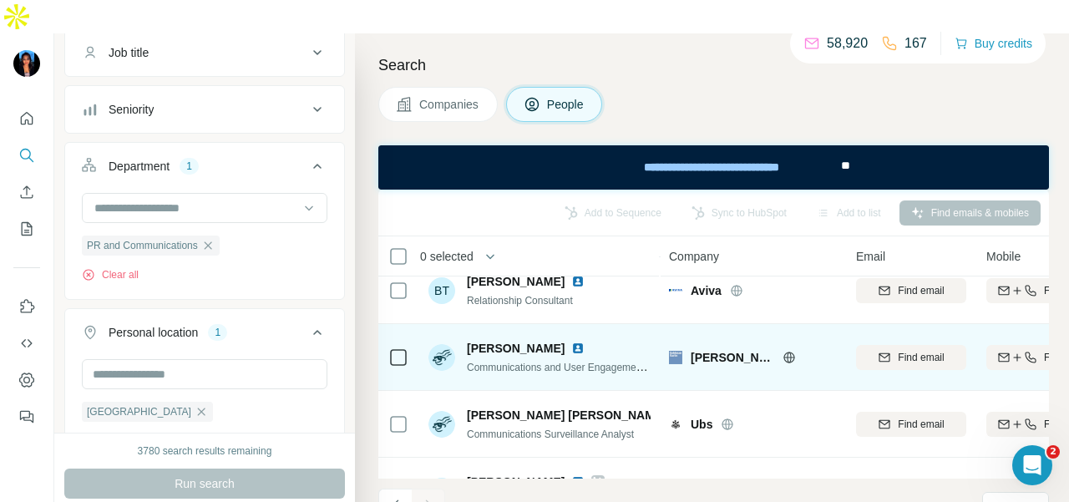
click at [575, 342] on img at bounding box center [577, 348] width 13 height 13
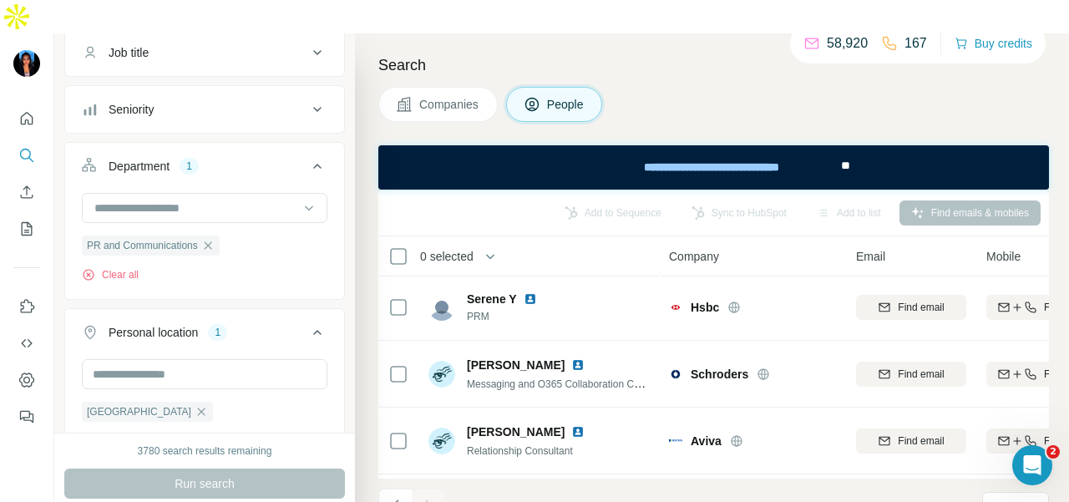
scroll to position [3745, 0]
